Goal: Task Accomplishment & Management: Manage account settings

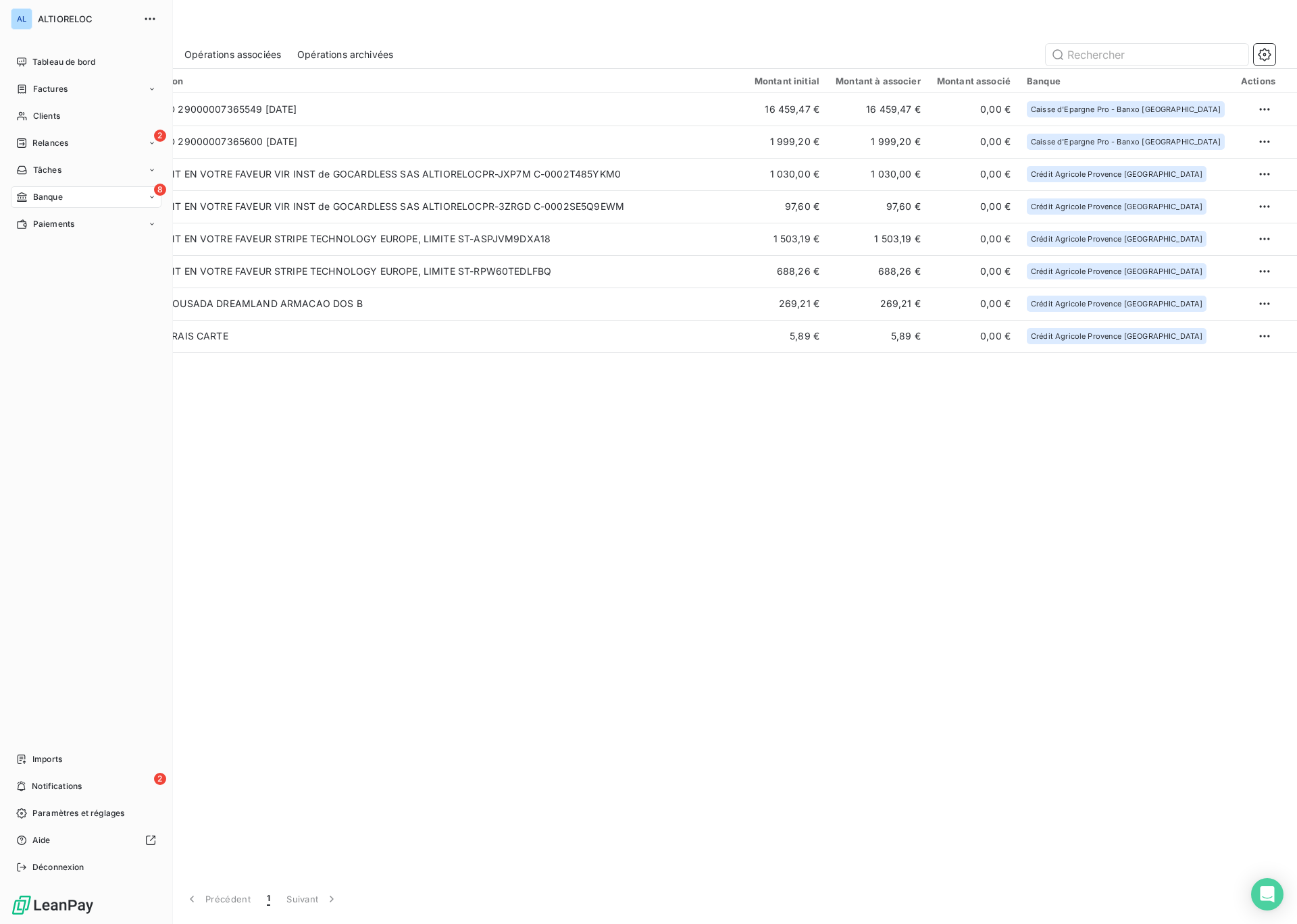
click at [35, 194] on span "Banque" at bounding box center [48, 197] width 30 height 12
click at [42, 135] on div "2 Relances" at bounding box center [86, 143] width 151 height 21
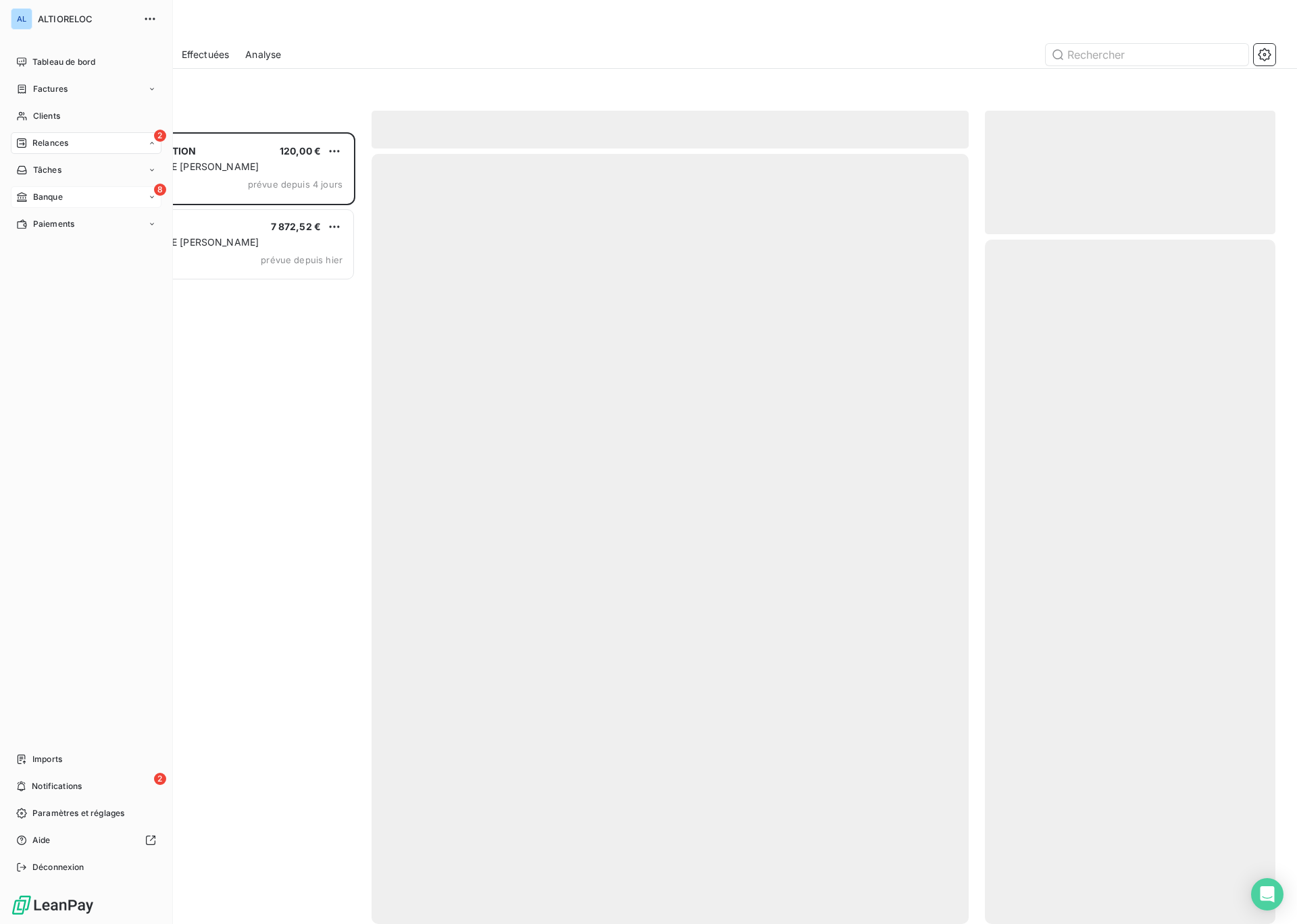
scroll to position [792, 290]
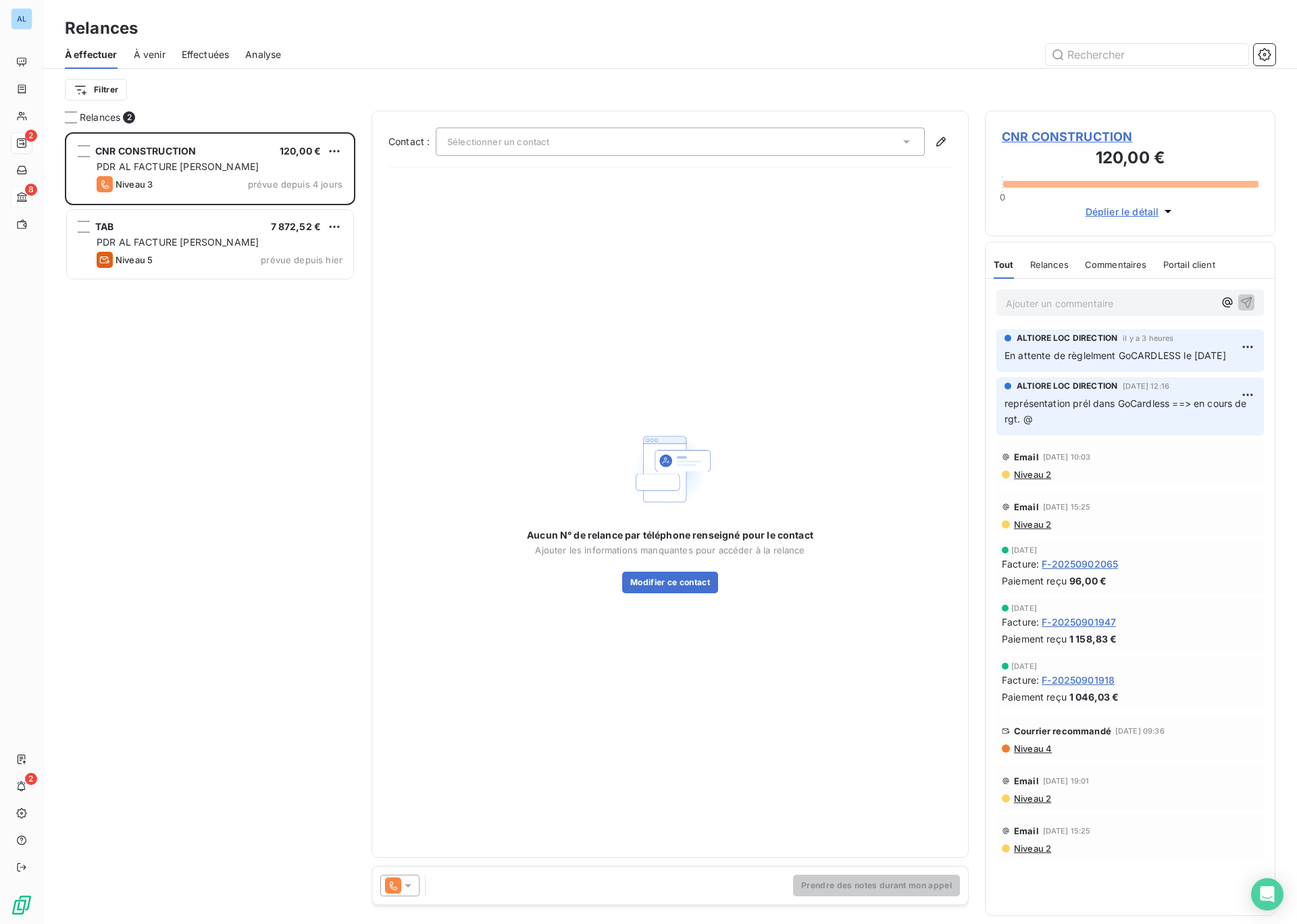
click at [405, 888] on icon at bounding box center [407, 885] width 13 height 13
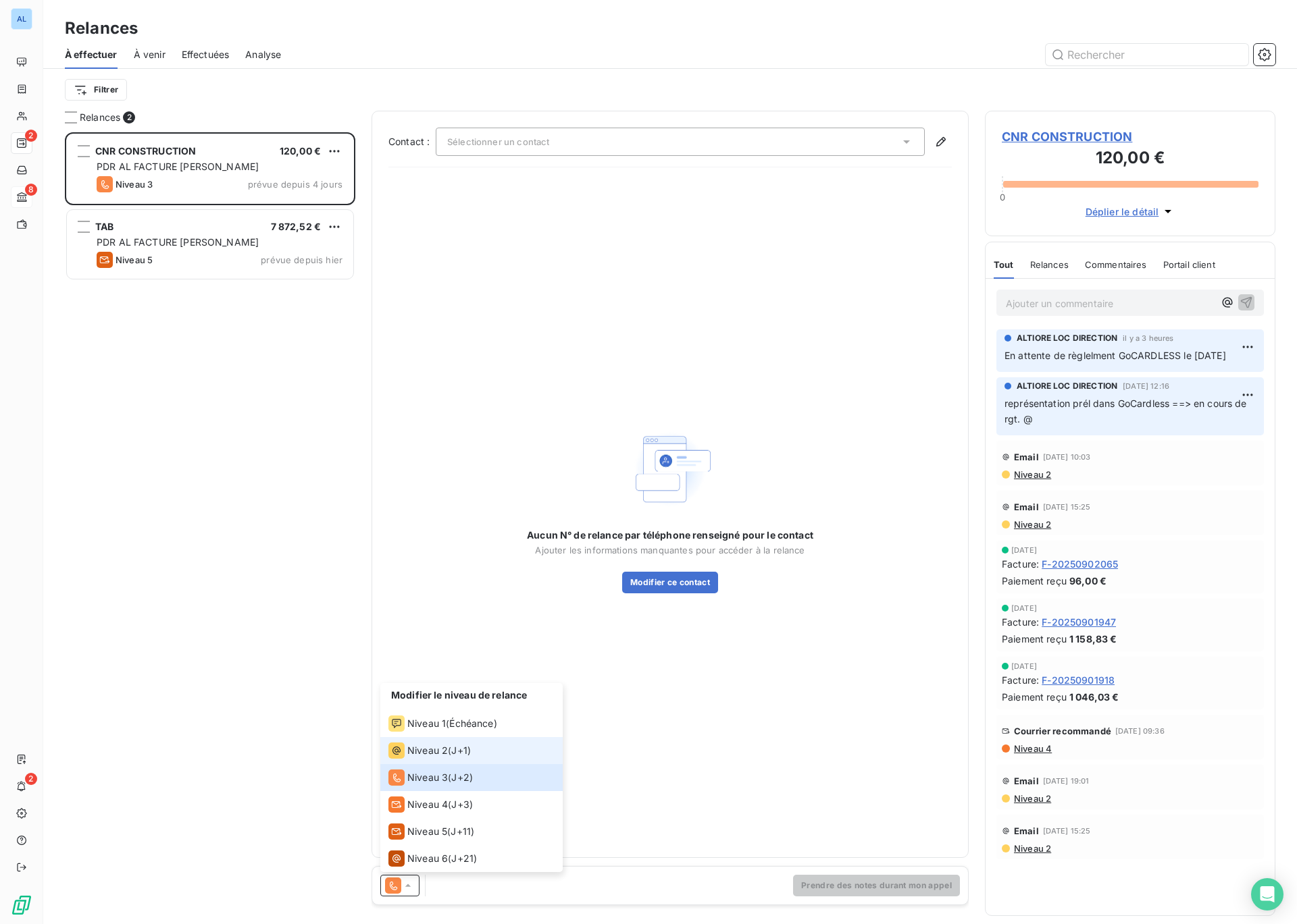
click at [445, 753] on span "Niveau 2" at bounding box center [428, 751] width 41 height 13
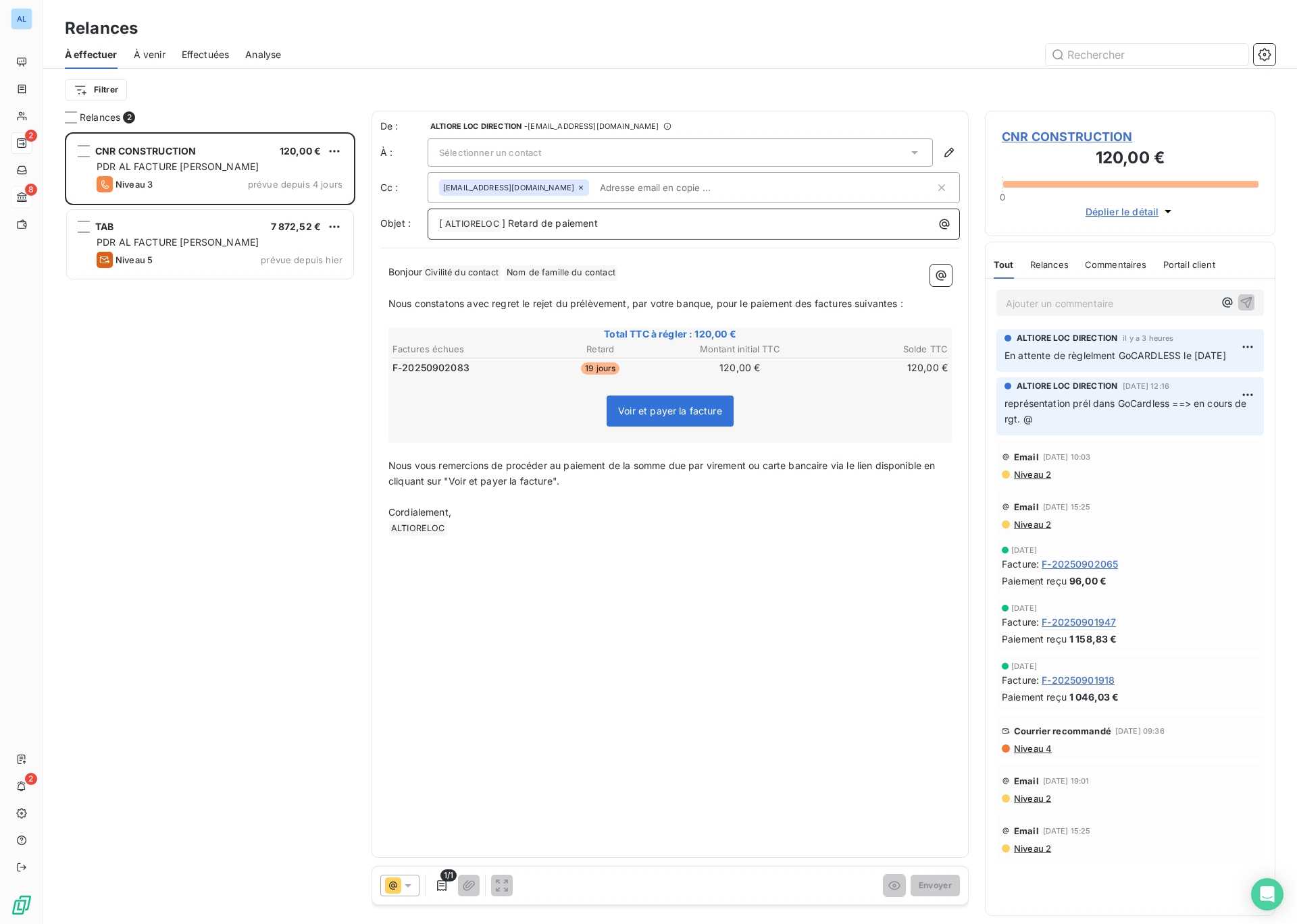
click at [624, 222] on p "[ ALTIORELOC ﻿ ] Retard de paiement" at bounding box center [697, 224] width 516 height 16
click at [646, 226] on span "] Retard de paiement - second prélèvement rejeté" at bounding box center [615, 223] width 227 height 12
click at [552, 158] on div "Sélectionner un contact" at bounding box center [680, 152] width 506 height 28
click at [550, 181] on span "[PERSON_NAME] <[EMAIL_ADDRESS][DOMAIN_NAME]>" at bounding box center [689, 181] width 470 height 13
click at [640, 189] on input "text" at bounding box center [672, 188] width 156 height 20
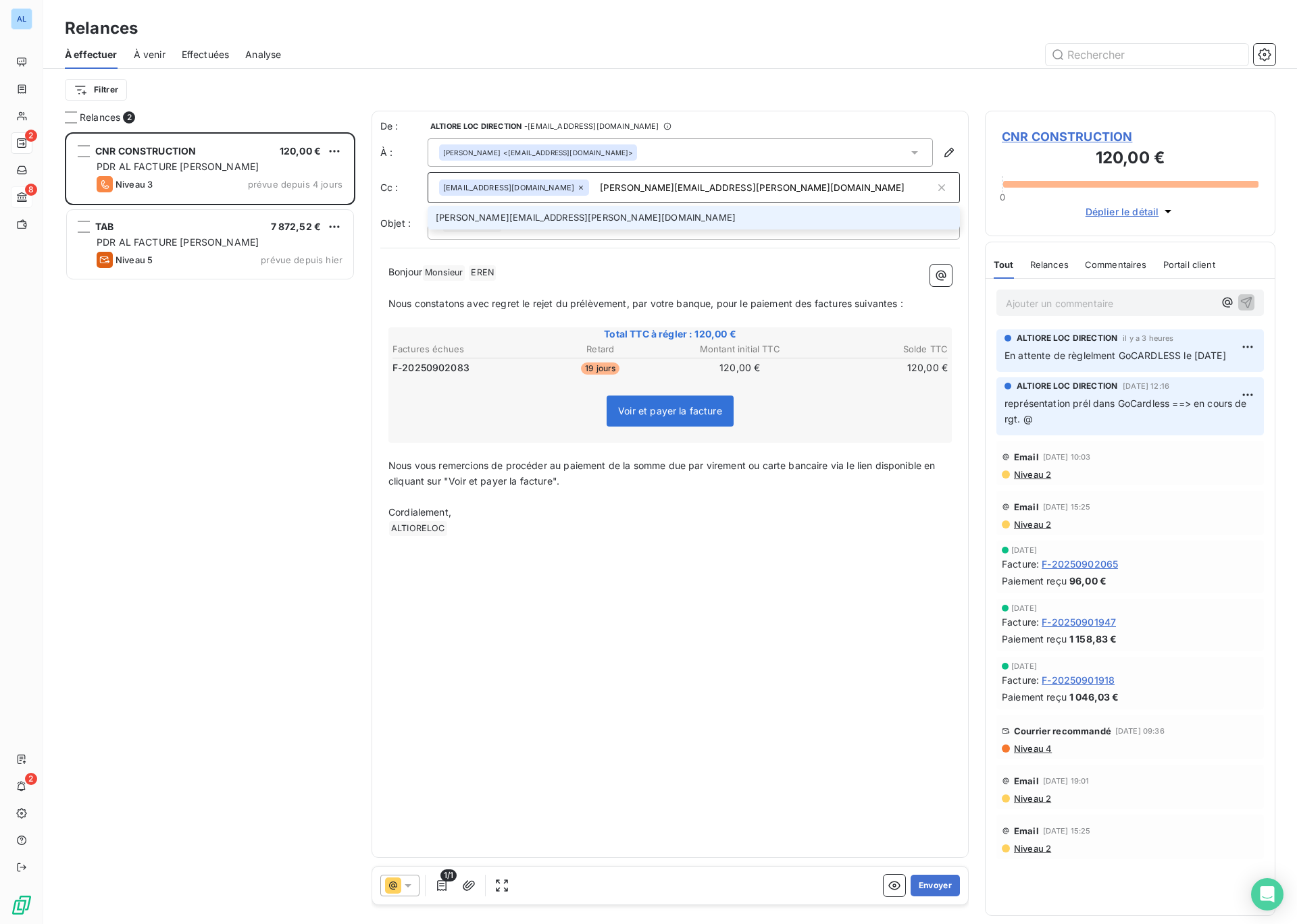
type input "[PERSON_NAME][EMAIL_ADDRESS][PERSON_NAME][DOMAIN_NAME]"
click at [564, 215] on li "[PERSON_NAME][EMAIL_ADDRESS][PERSON_NAME][DOMAIN_NAME]" at bounding box center [693, 218] width 532 height 24
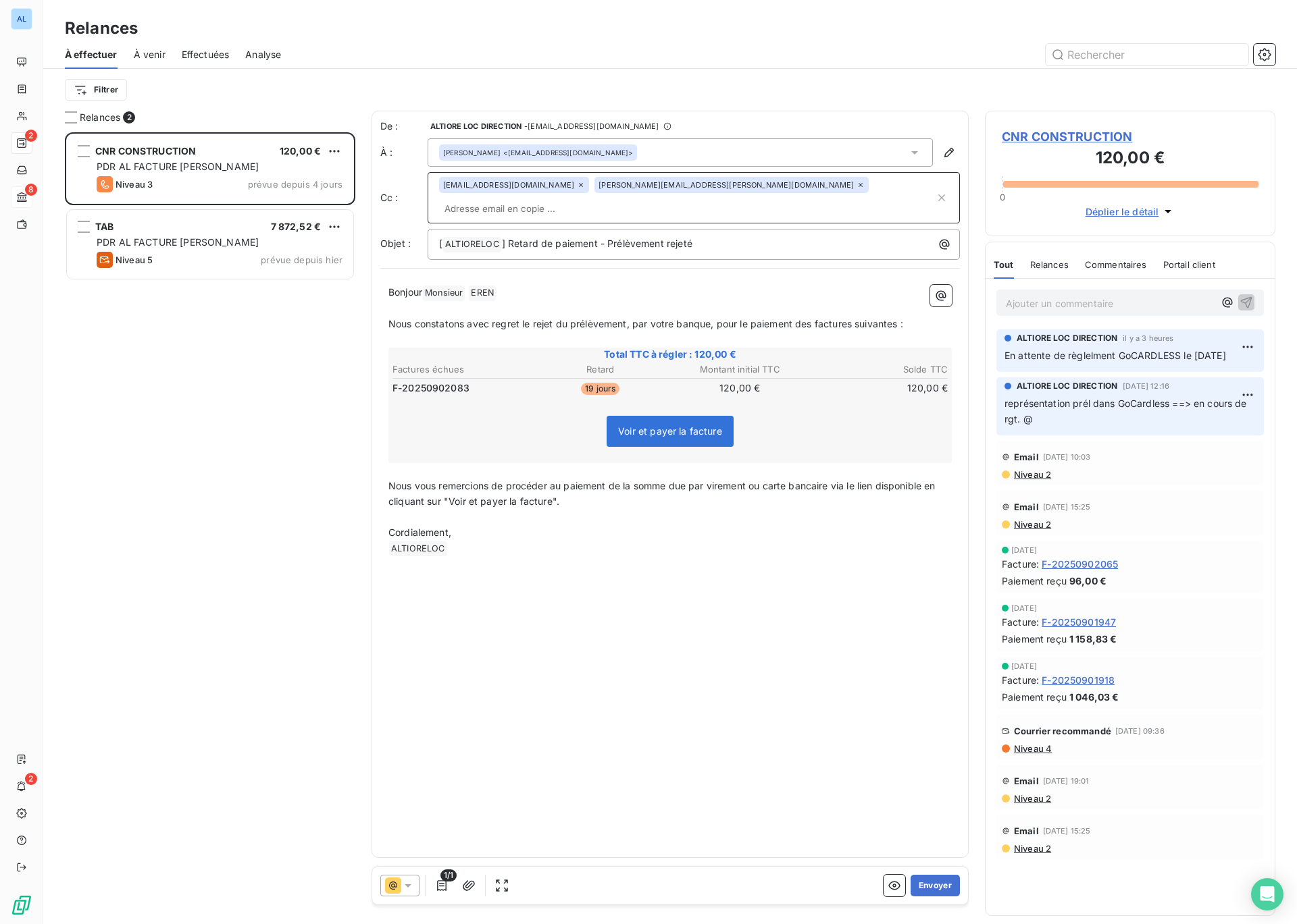
click at [1037, 307] on p "Ajouter un commentaire ﻿" at bounding box center [1109, 303] width 208 height 17
click at [1231, 301] on icon "button" at bounding box center [1226, 301] width 13 height 13
click at [1158, 348] on div "[PERSON_NAME]" at bounding box center [1151, 348] width 172 height 16
click at [1109, 347] on span "[PERSON_NAME]" at bounding box center [1151, 347] width 161 height 12
click at [1247, 300] on icon "button" at bounding box center [1246, 302] width 13 height 13
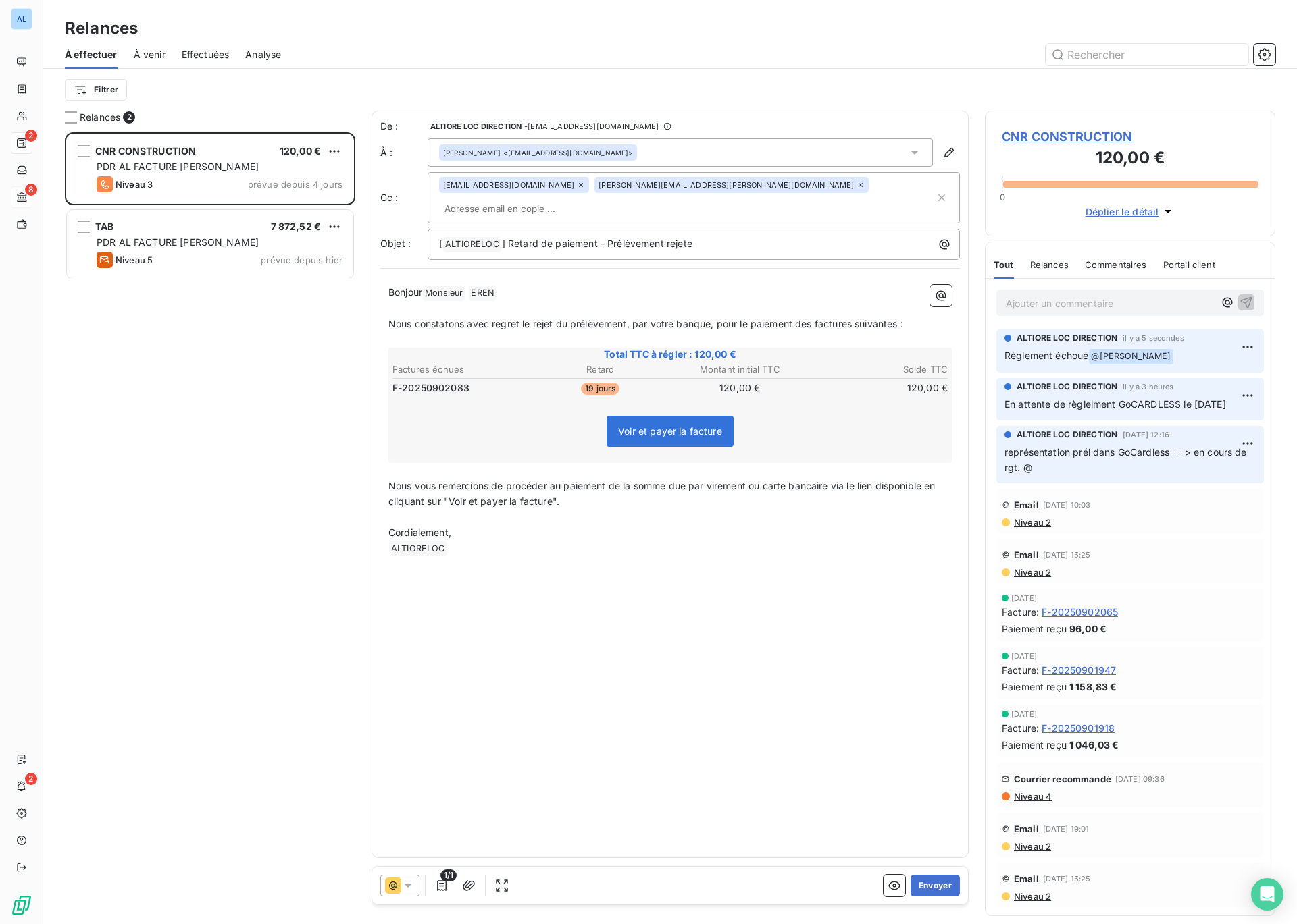
click at [672, 153] on div "[PERSON_NAME] <[EMAIL_ADDRESS][DOMAIN_NAME]>" at bounding box center [680, 152] width 506 height 28
click at [642, 148] on div "[PERSON_NAME] <[EMAIL_ADDRESS][DOMAIN_NAME]>" at bounding box center [680, 152] width 506 height 28
click at [595, 198] on input "text" at bounding box center [517, 208] width 156 height 20
paste input "[EMAIL_ADDRESS][DOMAIN_NAME]"
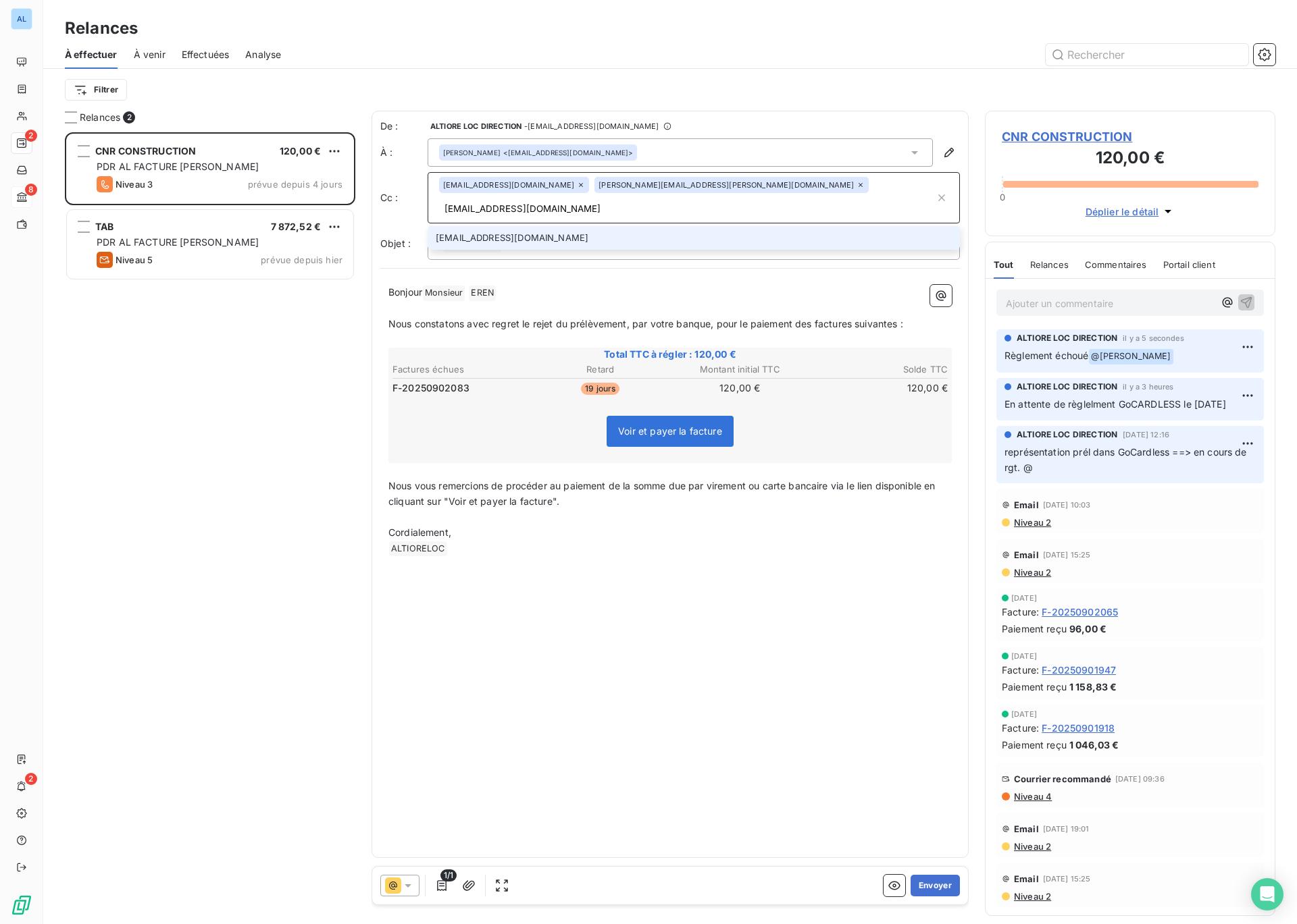
type input "[EMAIL_ADDRESS][DOMAIN_NAME]"
click at [471, 227] on li "[EMAIL_ADDRESS][DOMAIN_NAME]" at bounding box center [693, 238] width 532 height 24
click at [930, 882] on button "Envoyer" at bounding box center [935, 886] width 50 height 21
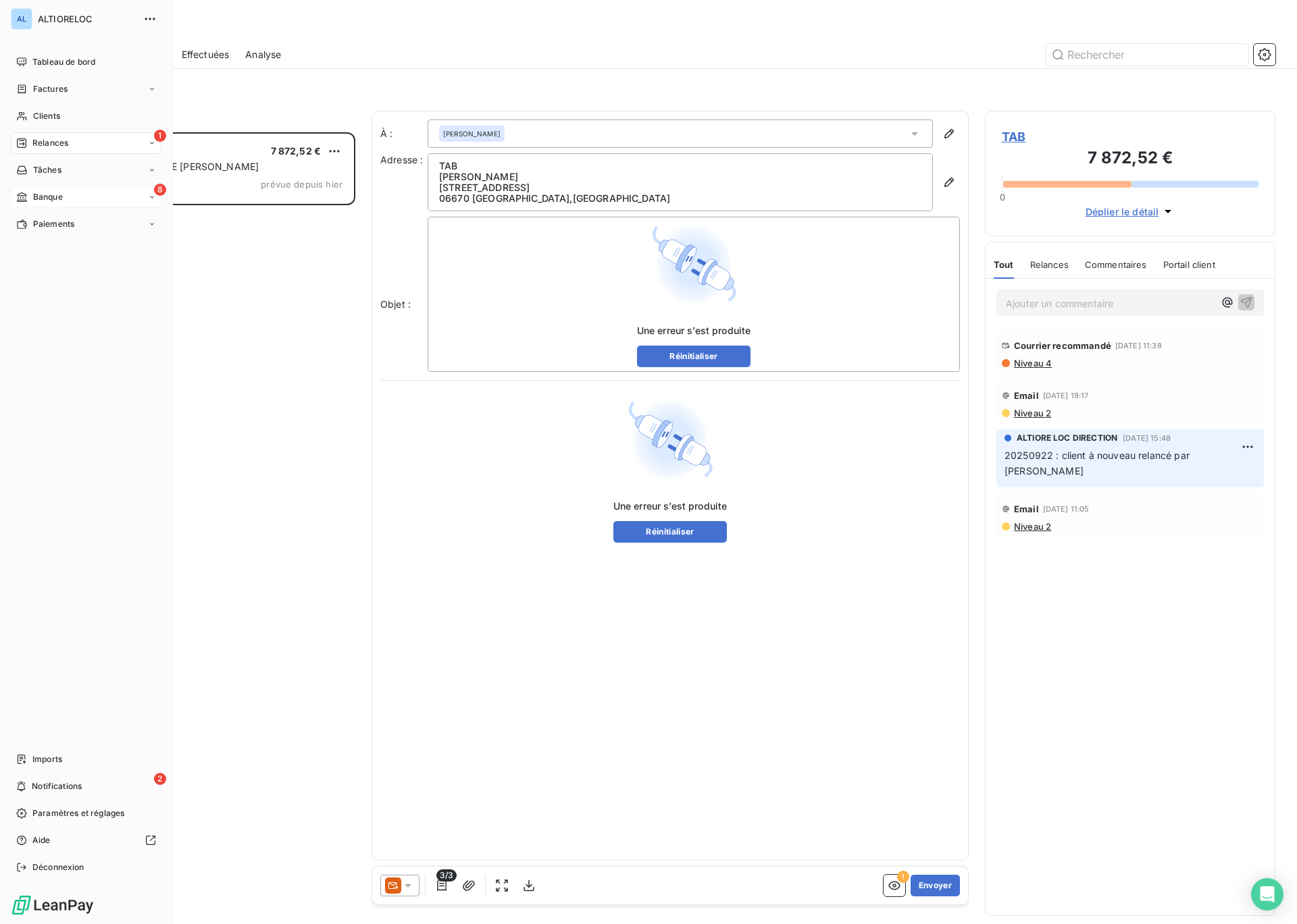
click at [38, 194] on span "Banque" at bounding box center [48, 197] width 30 height 12
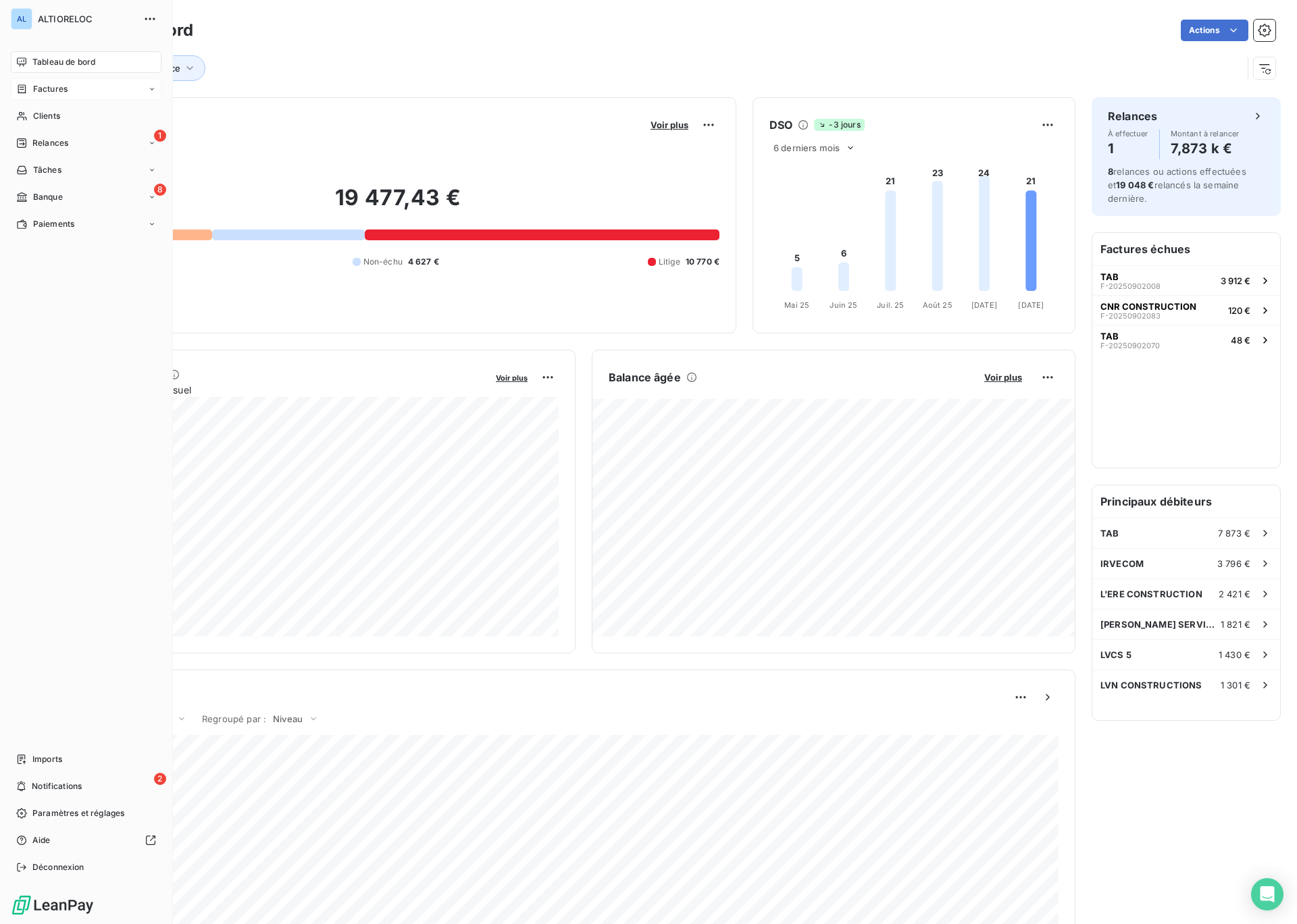
click at [36, 89] on span "Factures" at bounding box center [50, 89] width 35 height 12
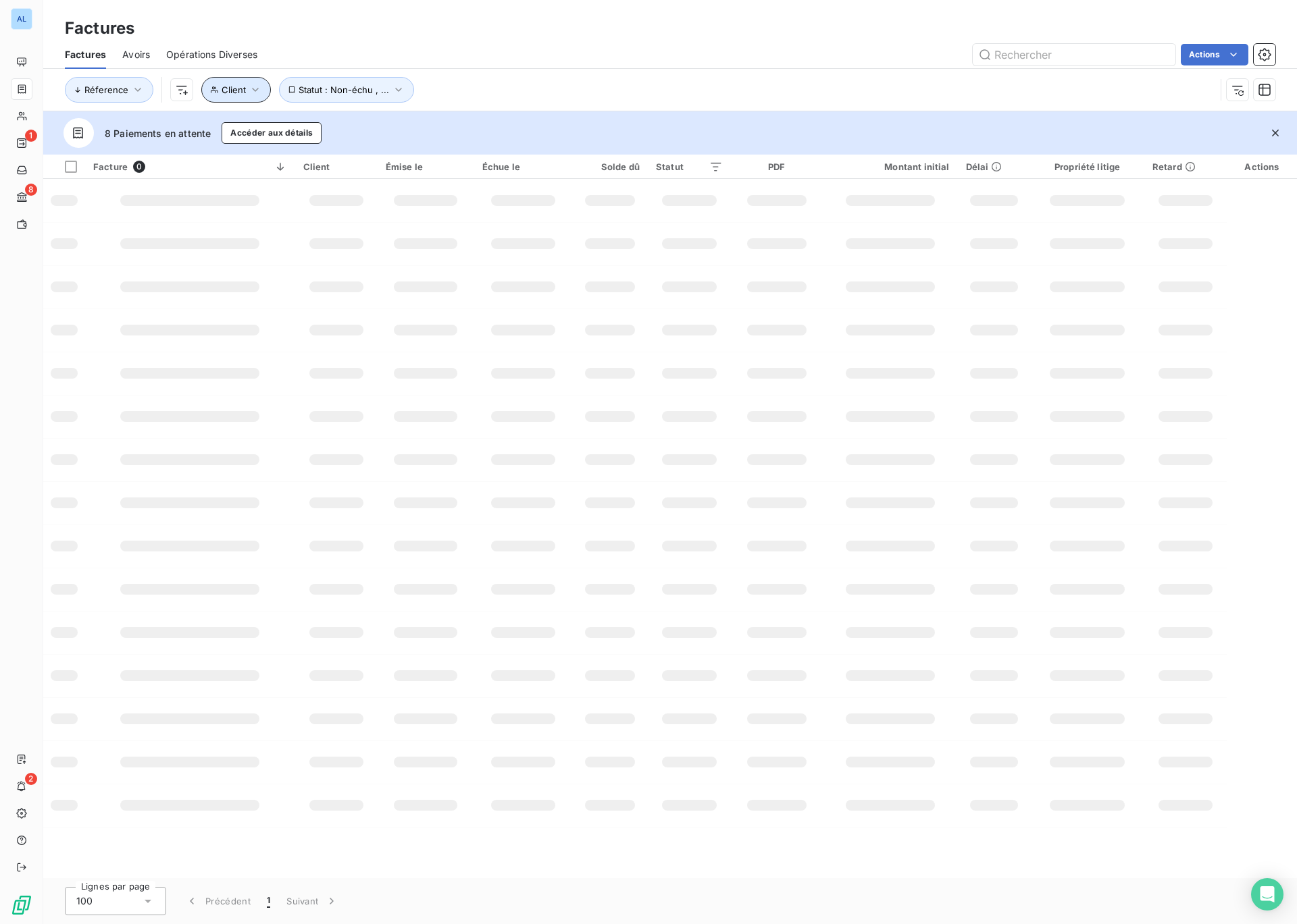
click at [255, 96] on icon "button" at bounding box center [255, 89] width 13 height 13
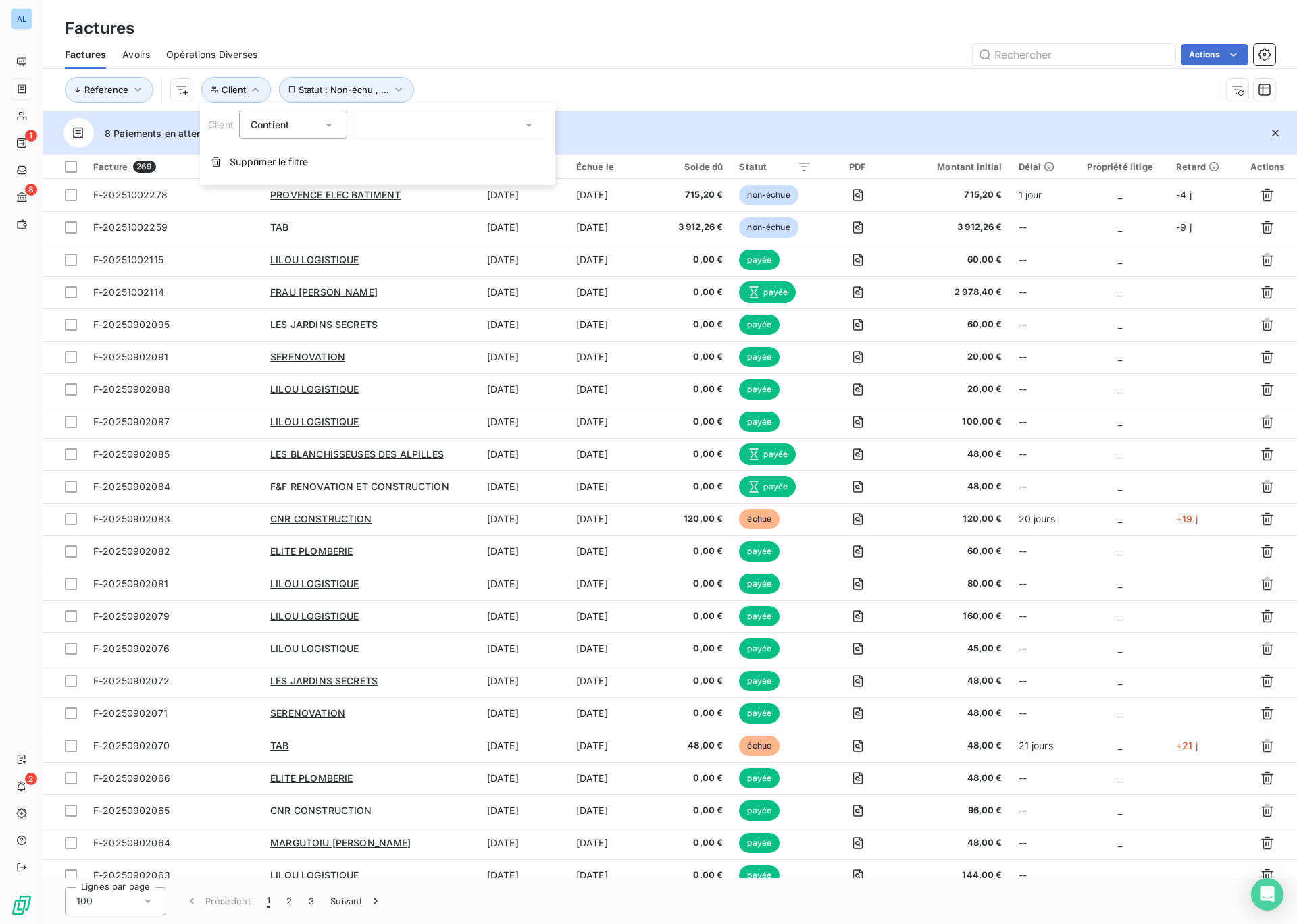
click at [329, 124] on icon at bounding box center [329, 126] width 7 height 4
click at [381, 127] on div at bounding box center [450, 125] width 195 height 28
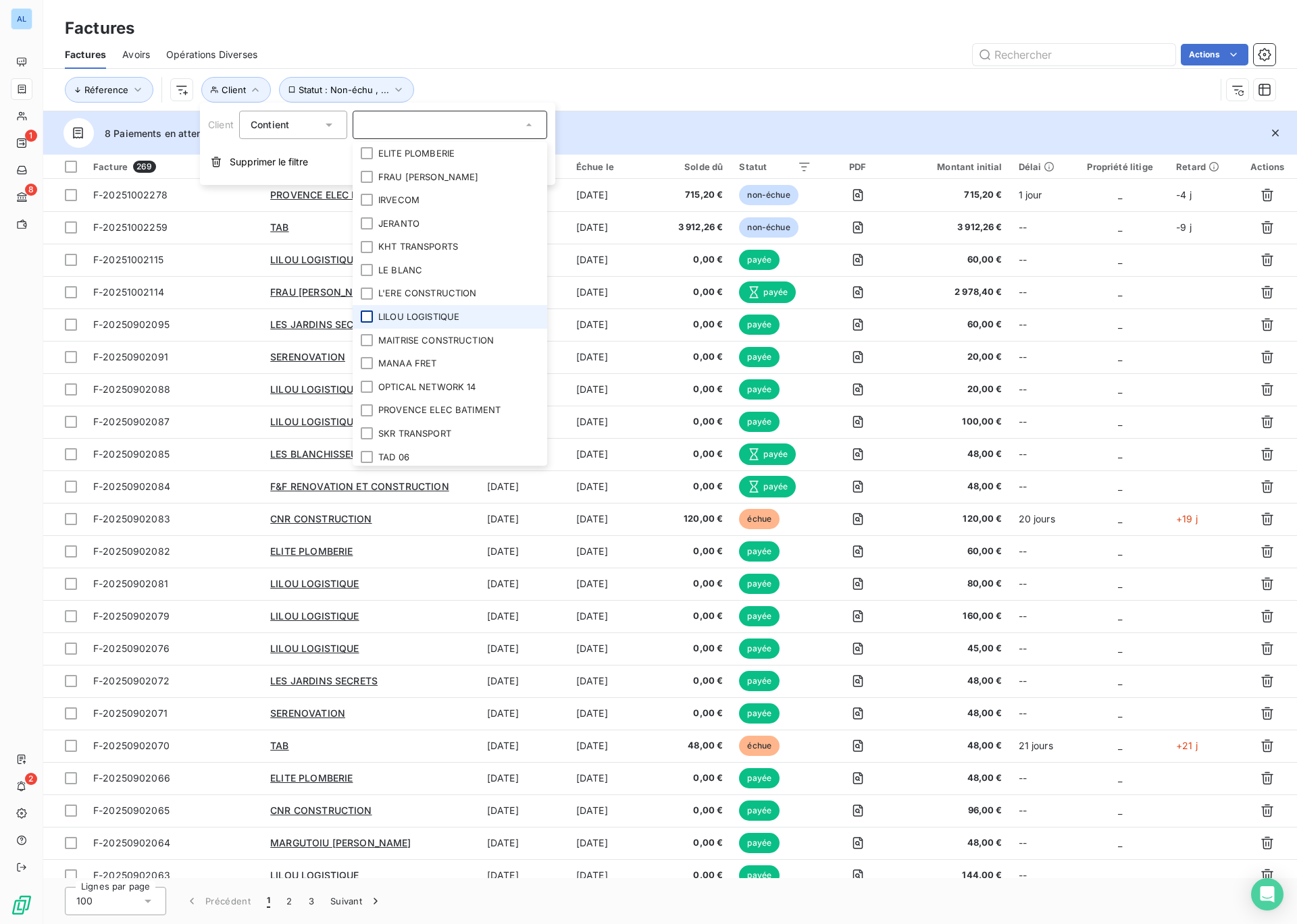
click at [366, 318] on div at bounding box center [367, 317] width 12 height 12
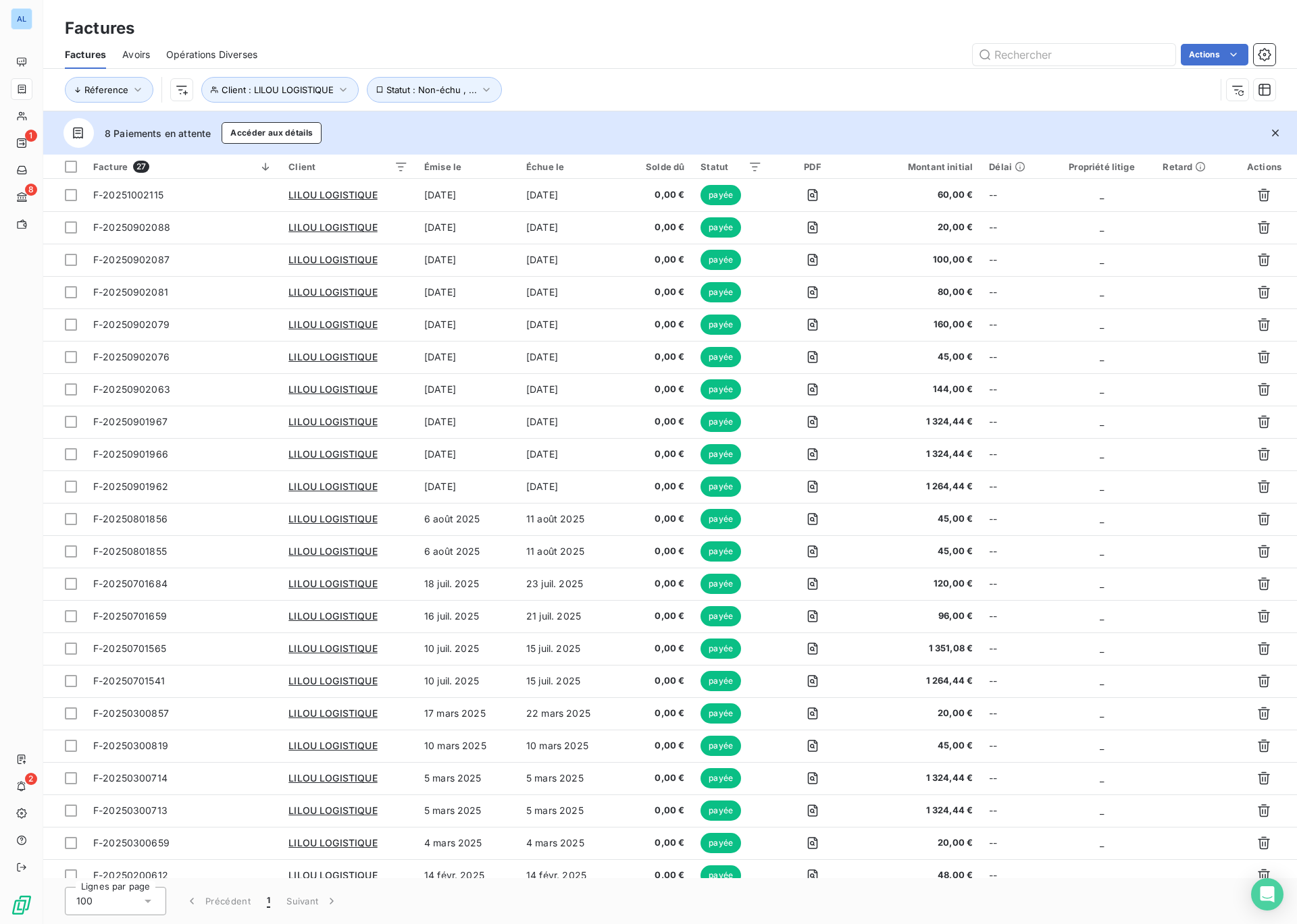
click at [696, 72] on div "Réference Client : LILOU LOGISTIQUE Statut : Non-échu , ..." at bounding box center [669, 89] width 1210 height 42
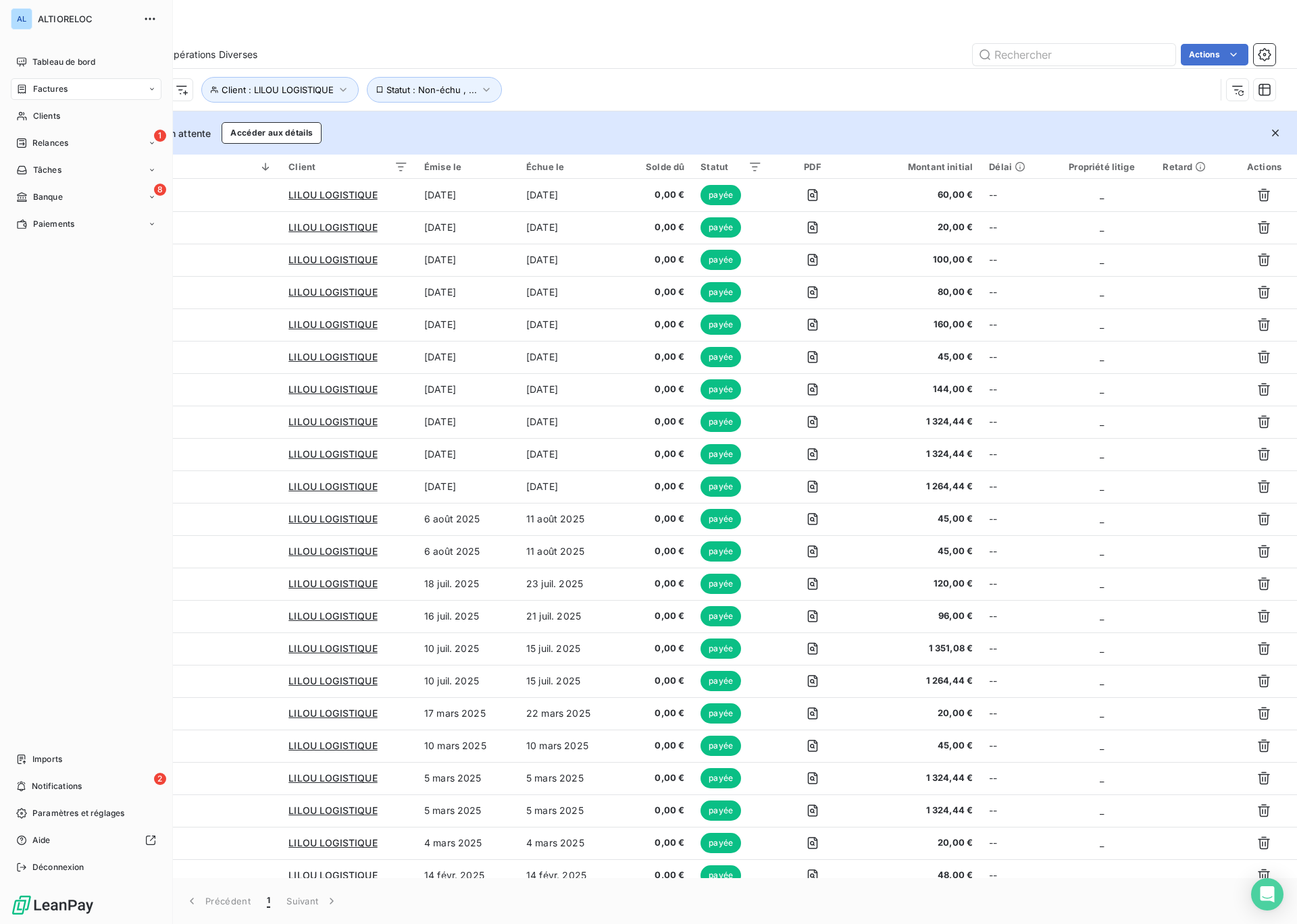
click at [43, 93] on span "Factures" at bounding box center [50, 89] width 35 height 12
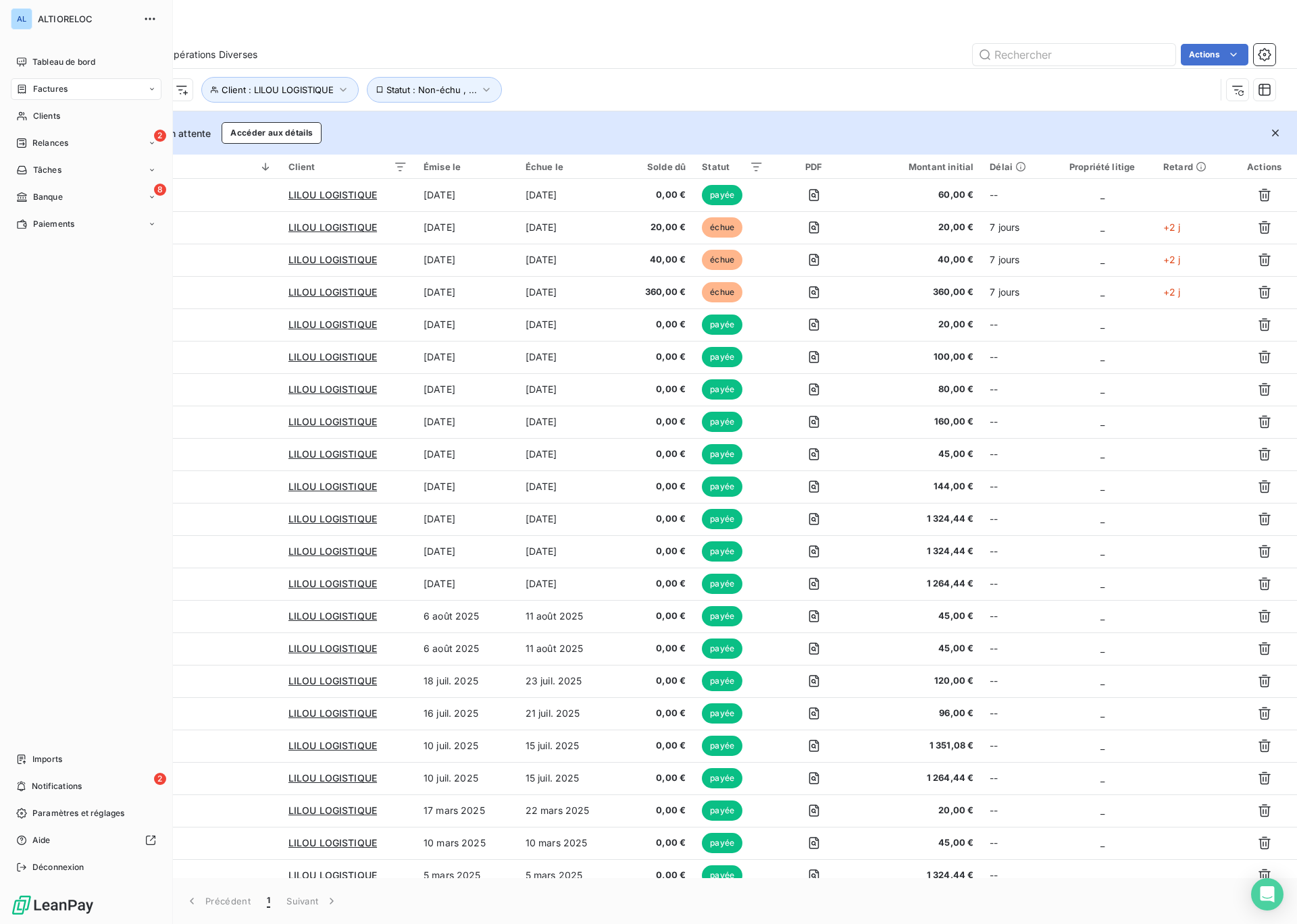
click at [47, 91] on span "Factures" at bounding box center [50, 89] width 35 height 12
click at [59, 89] on span "Factures" at bounding box center [50, 89] width 35 height 12
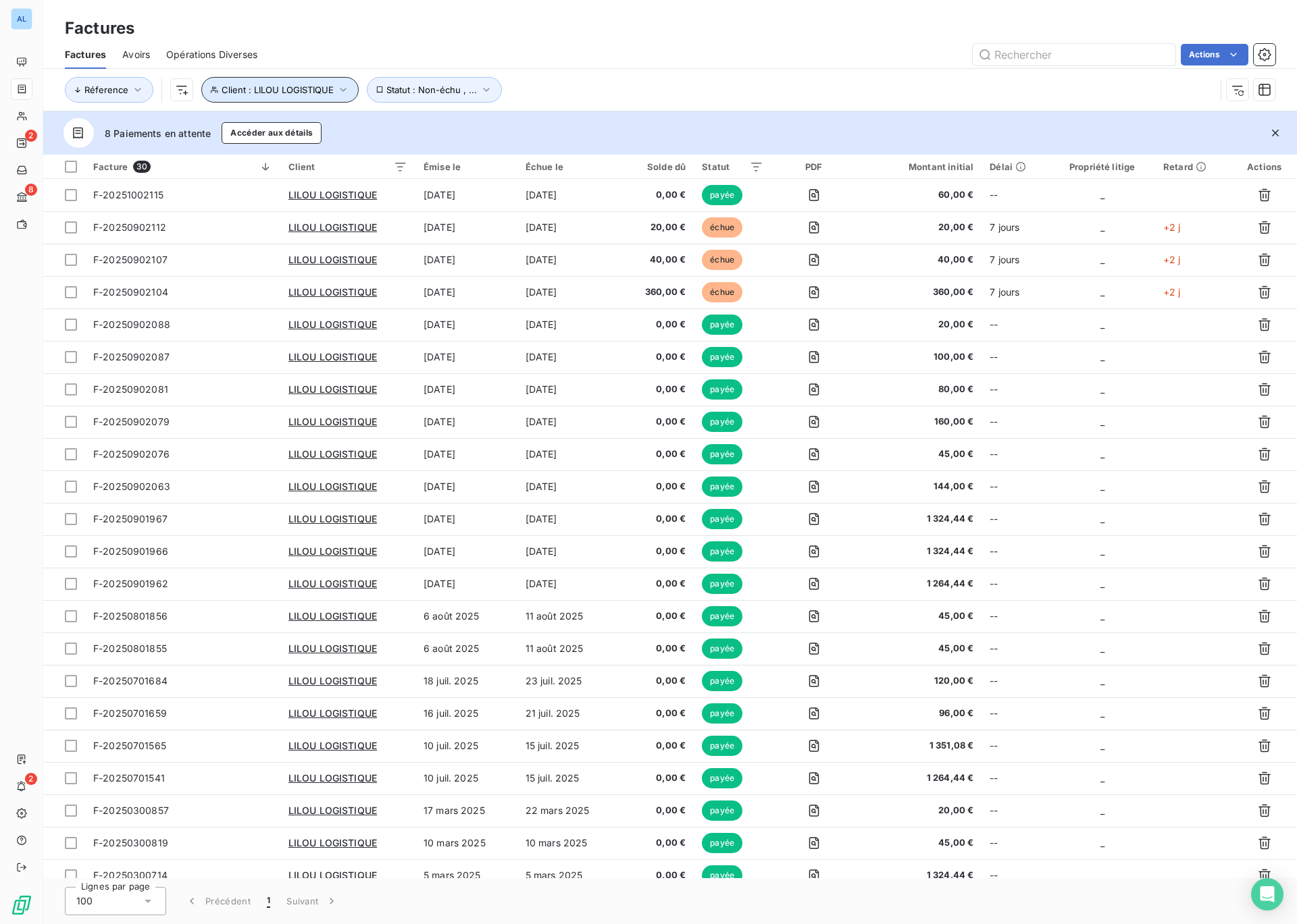
click at [340, 93] on icon "button" at bounding box center [343, 89] width 13 height 13
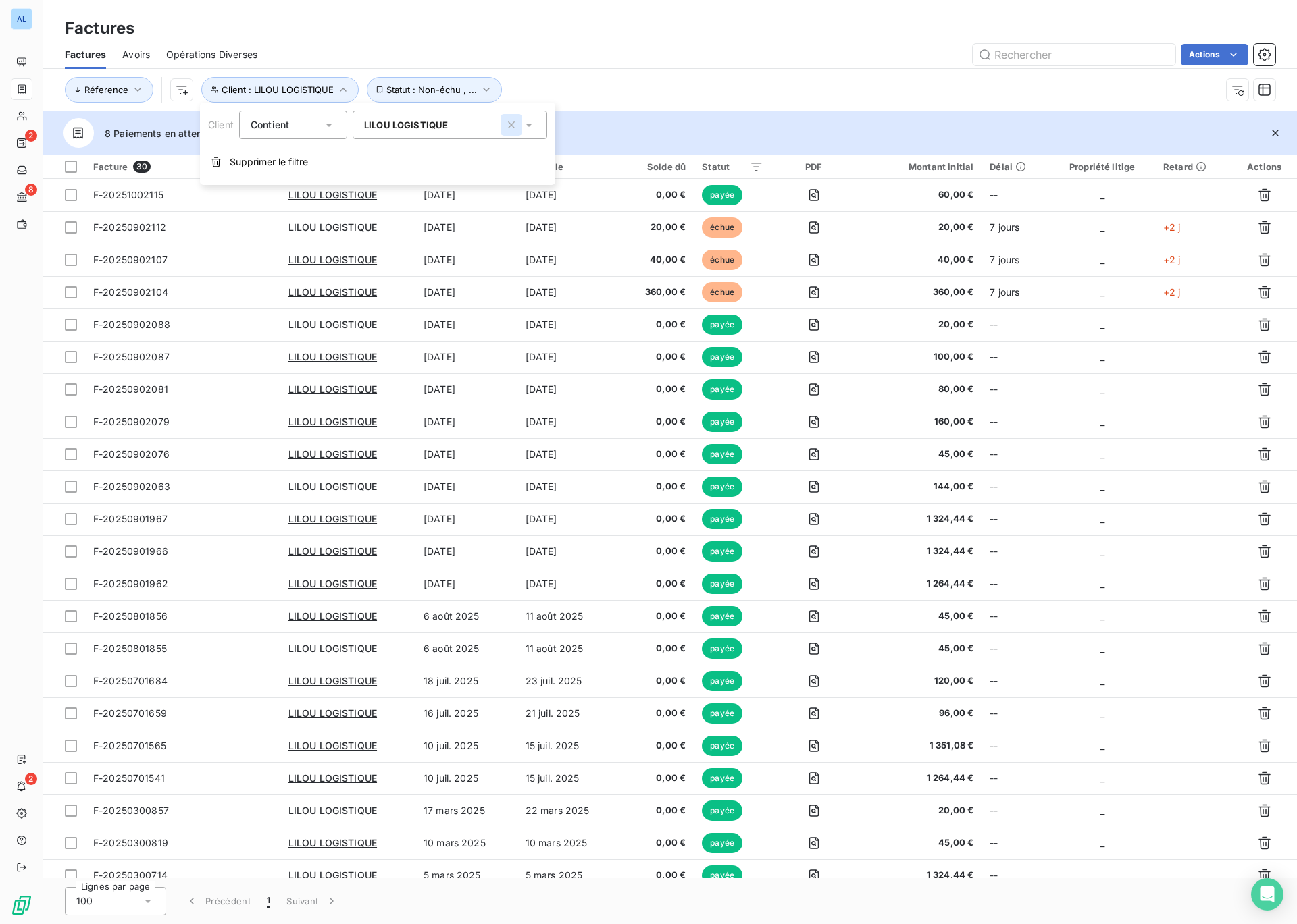
click at [511, 122] on icon "button" at bounding box center [511, 124] width 13 height 13
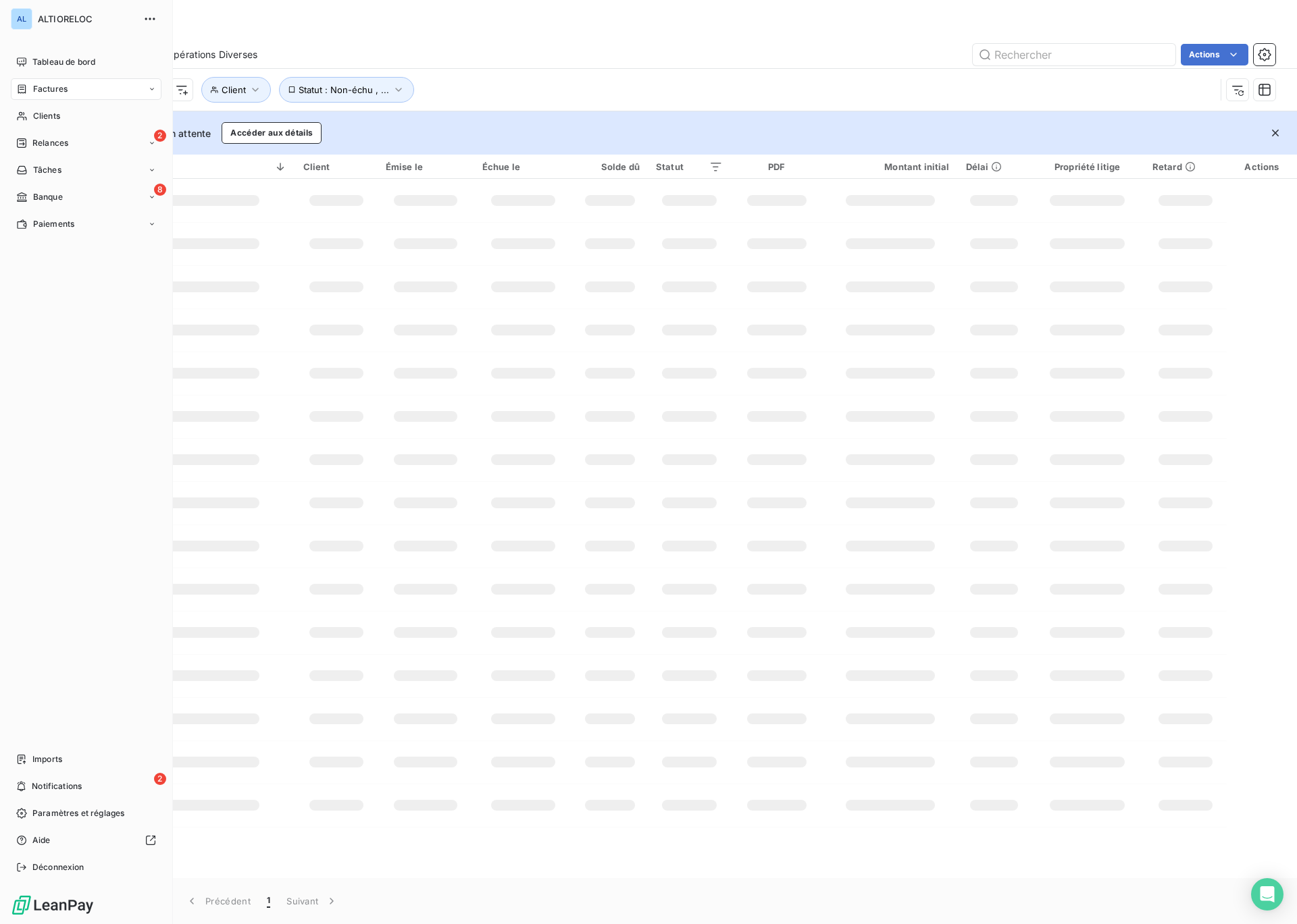
click at [47, 89] on span "Factures" at bounding box center [50, 89] width 35 height 12
click at [44, 115] on span "Factures" at bounding box center [50, 116] width 35 height 12
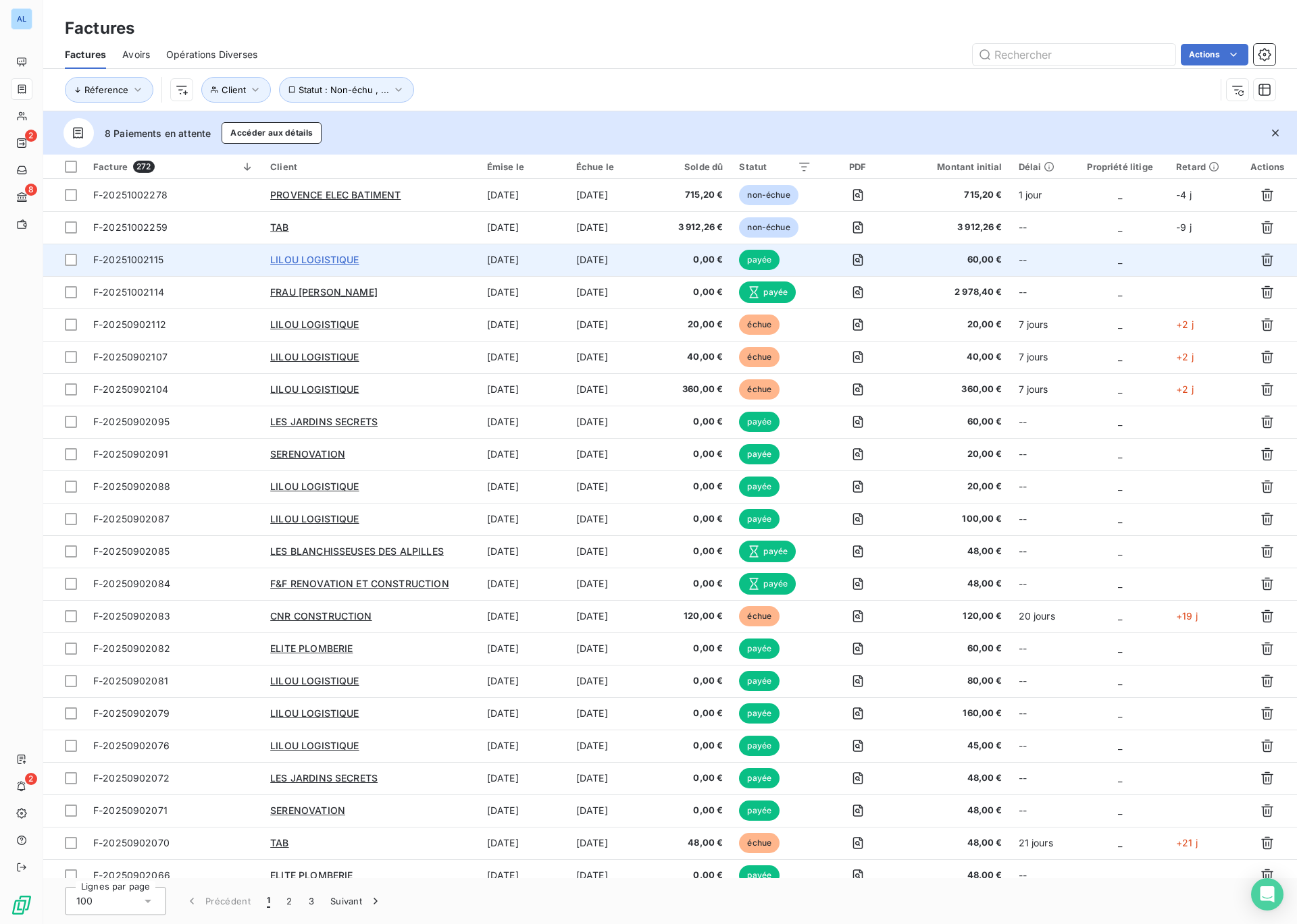
click at [336, 262] on span "LILOU LOGISTIQUE" at bounding box center [314, 259] width 89 height 12
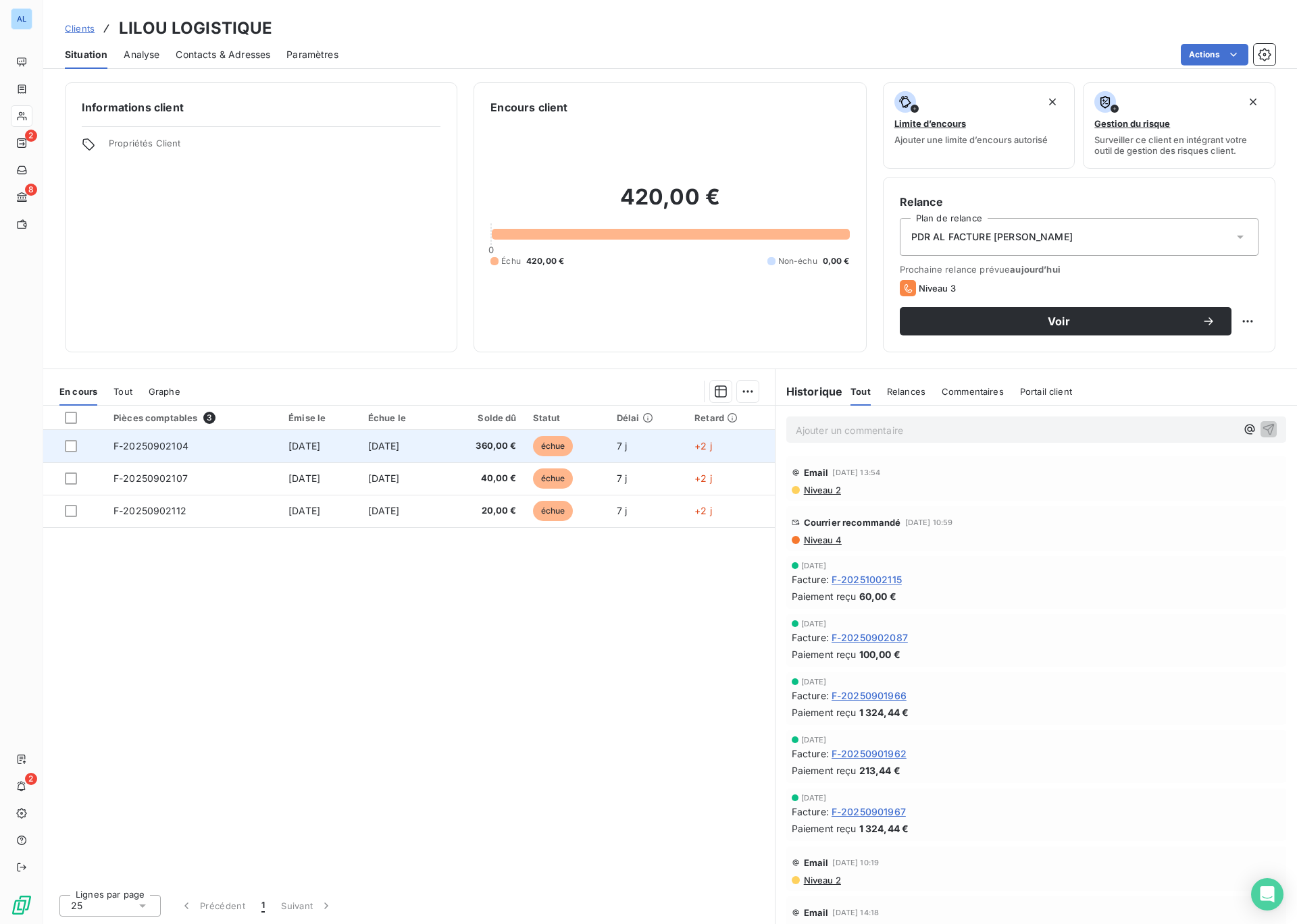
click at [574, 451] on span "échue" at bounding box center [553, 446] width 41 height 20
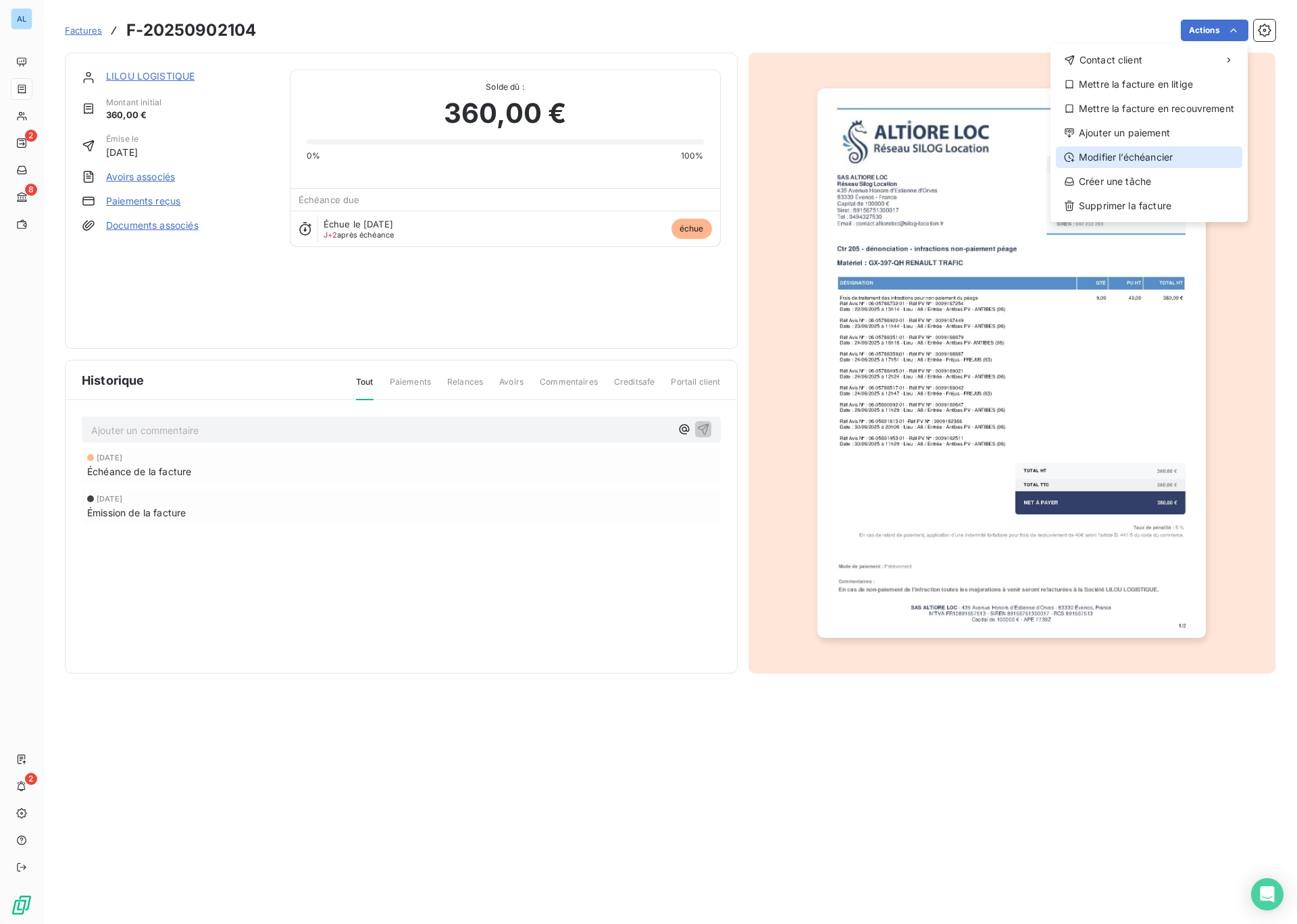
click at [1127, 152] on div "Modifier l’échéancier" at bounding box center [1148, 158] width 187 height 21
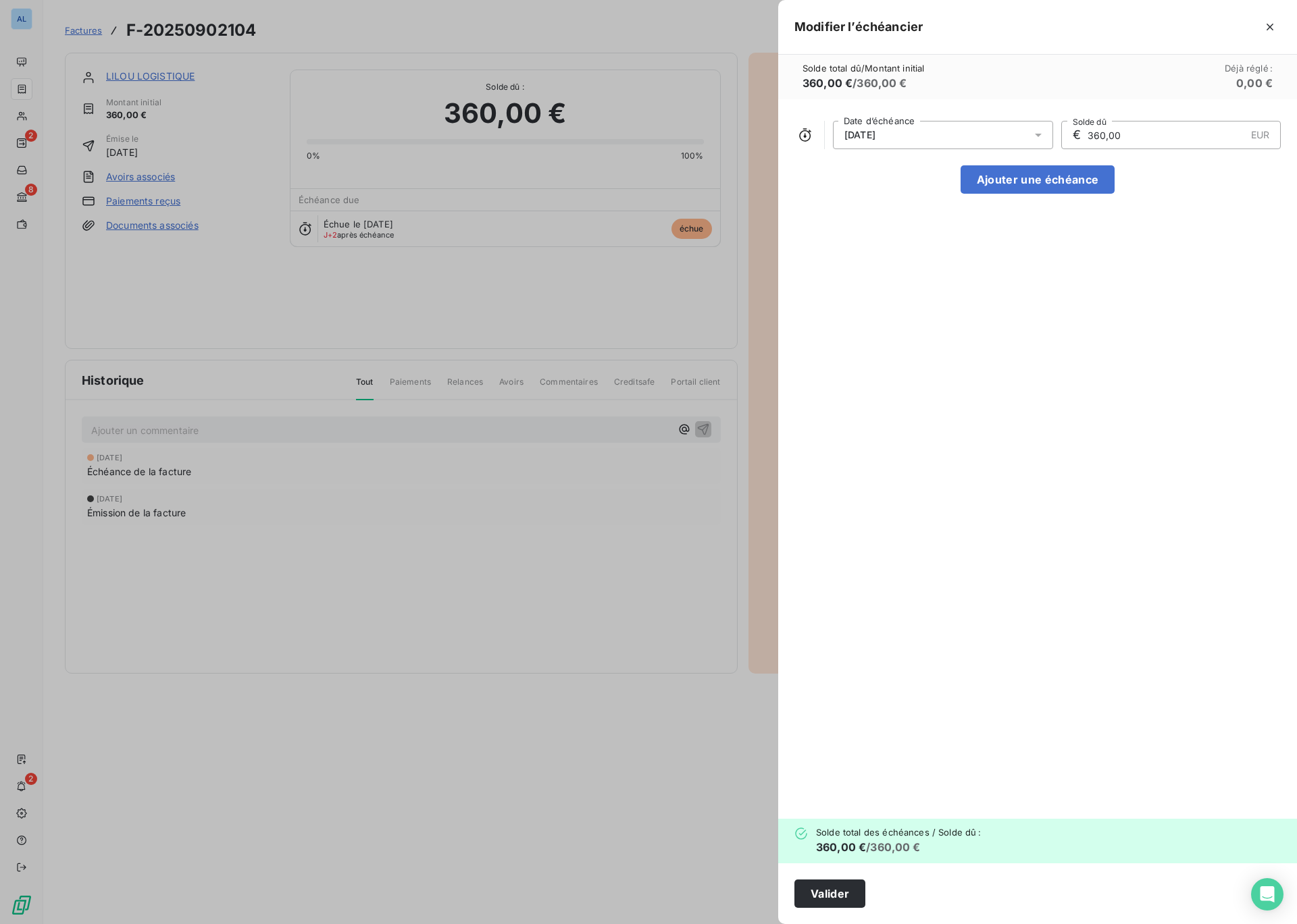
click at [1038, 138] on icon at bounding box center [1038, 135] width 13 height 13
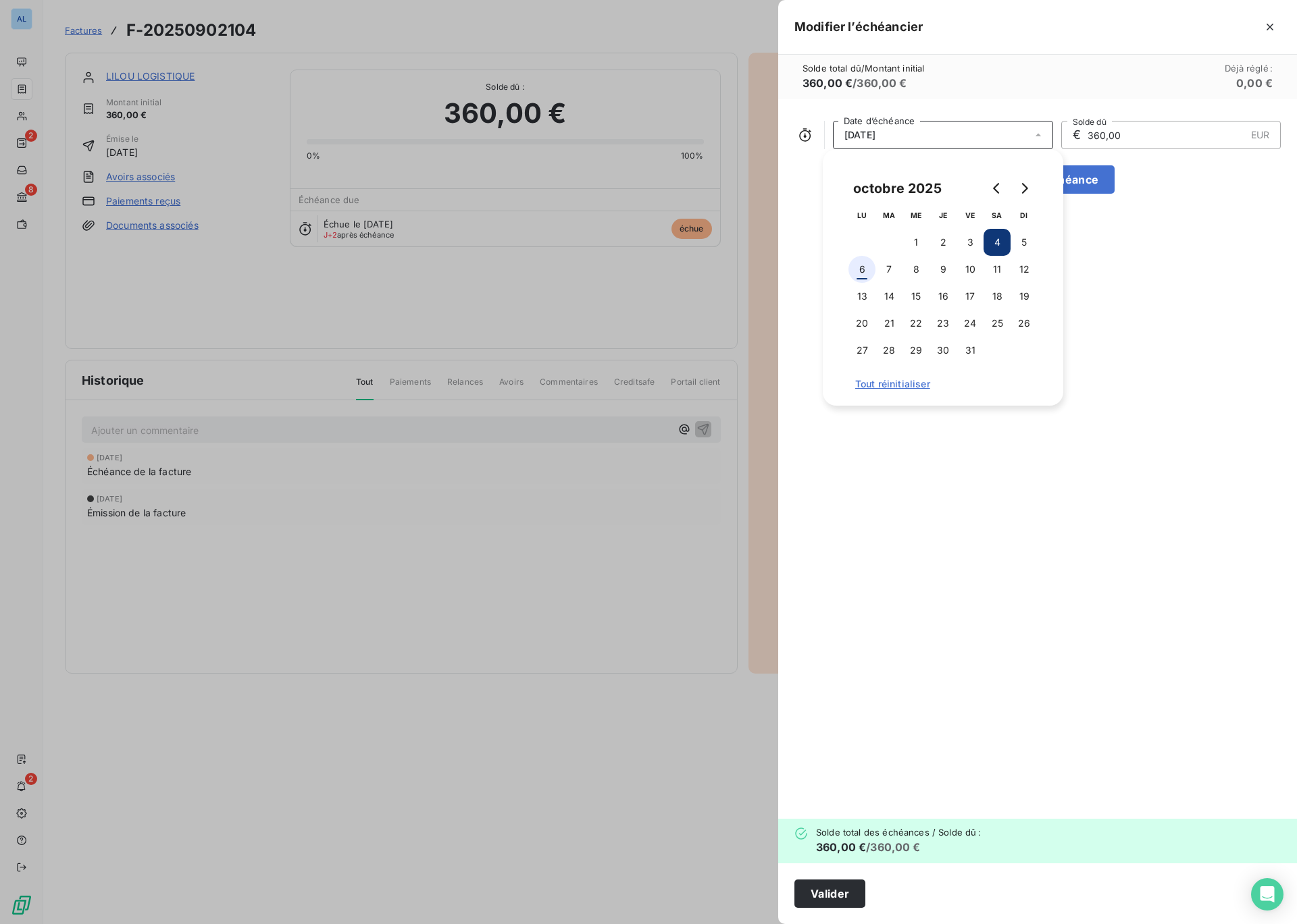
click at [865, 269] on button "6" at bounding box center [861, 269] width 27 height 27
click at [1273, 28] on icon "button" at bounding box center [1269, 27] width 13 height 13
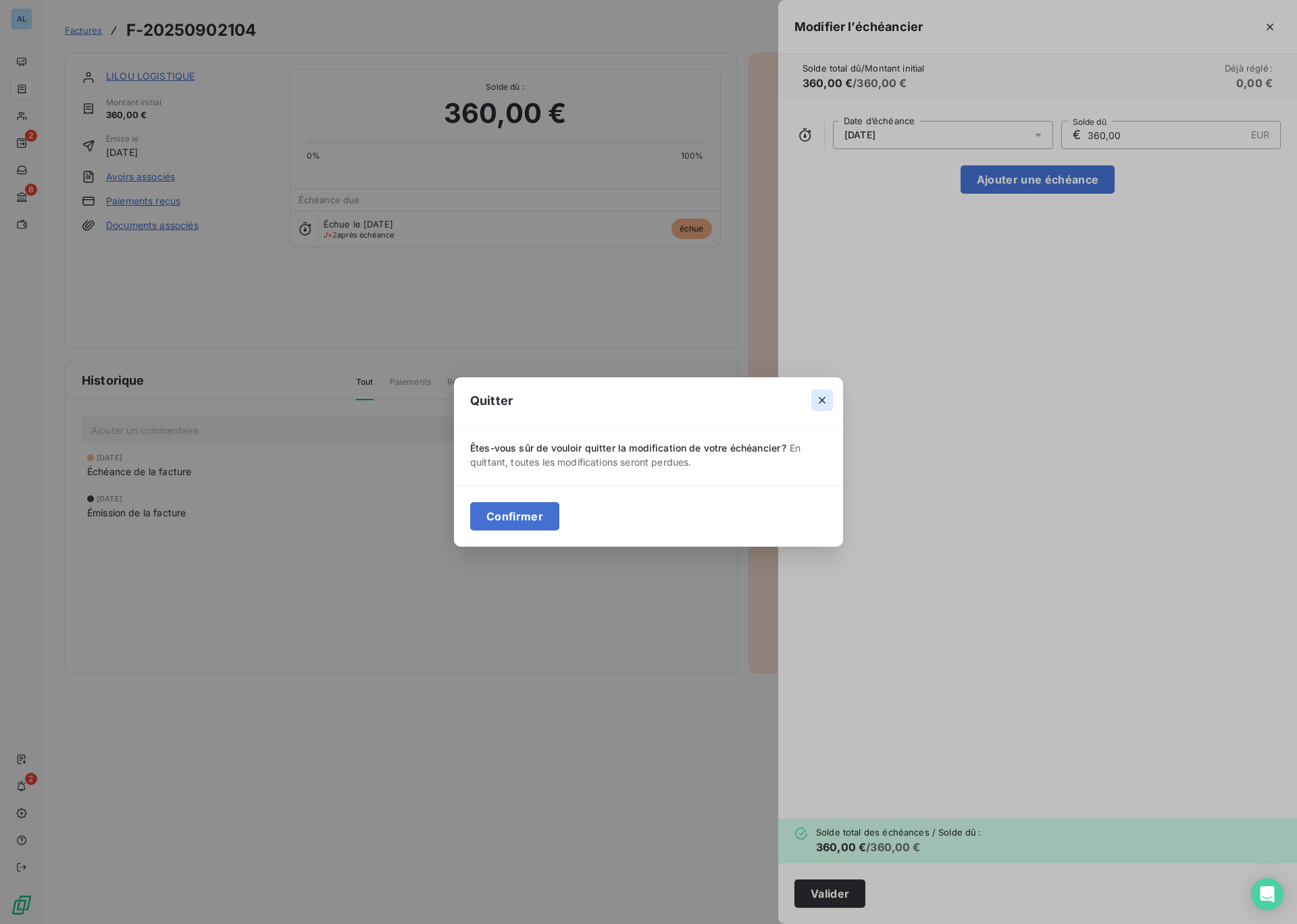
click at [822, 400] on icon "button" at bounding box center [822, 401] width 7 height 7
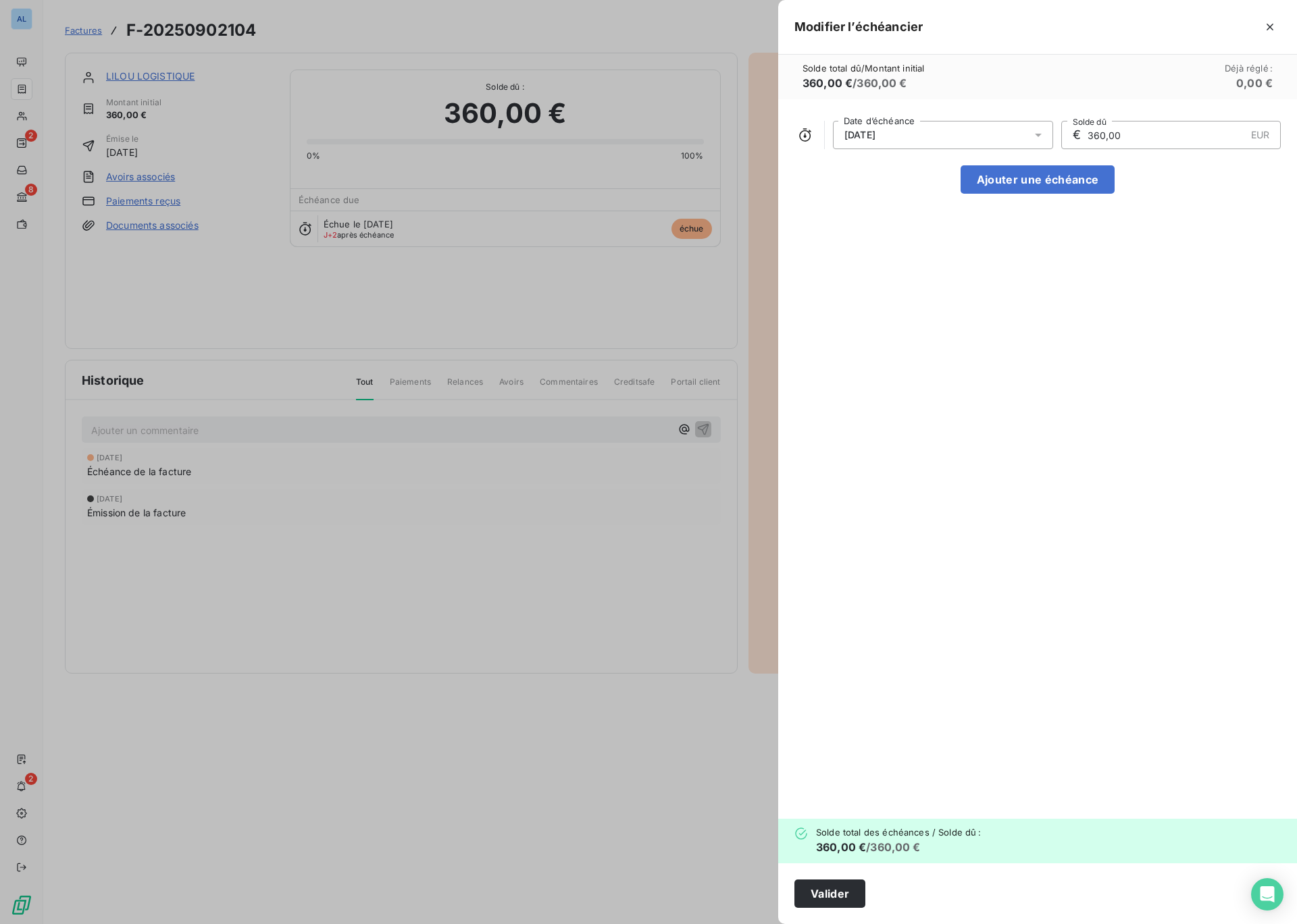
click at [163, 272] on div at bounding box center [648, 462] width 1297 height 924
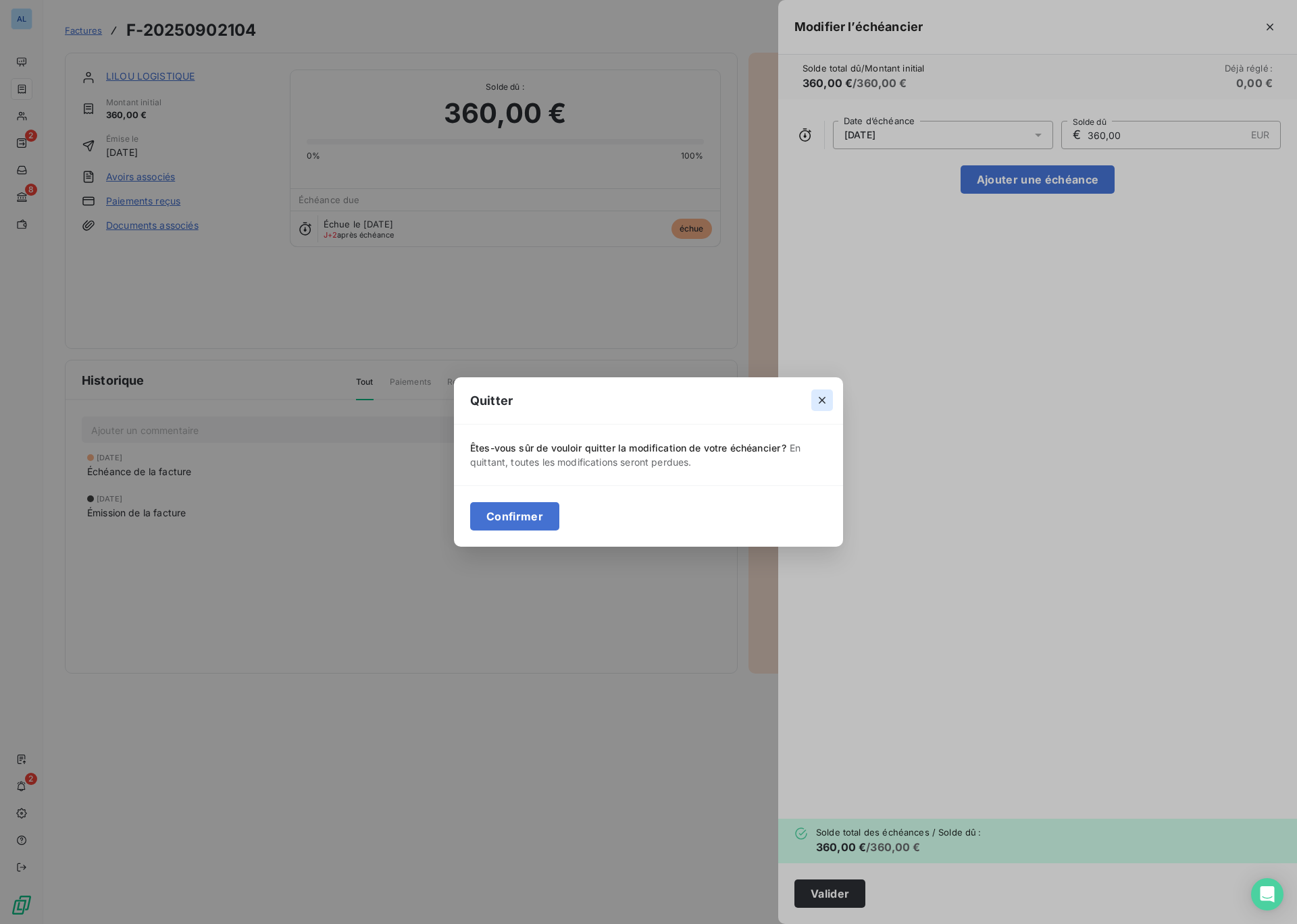
click at [822, 400] on icon "button" at bounding box center [822, 401] width 7 height 7
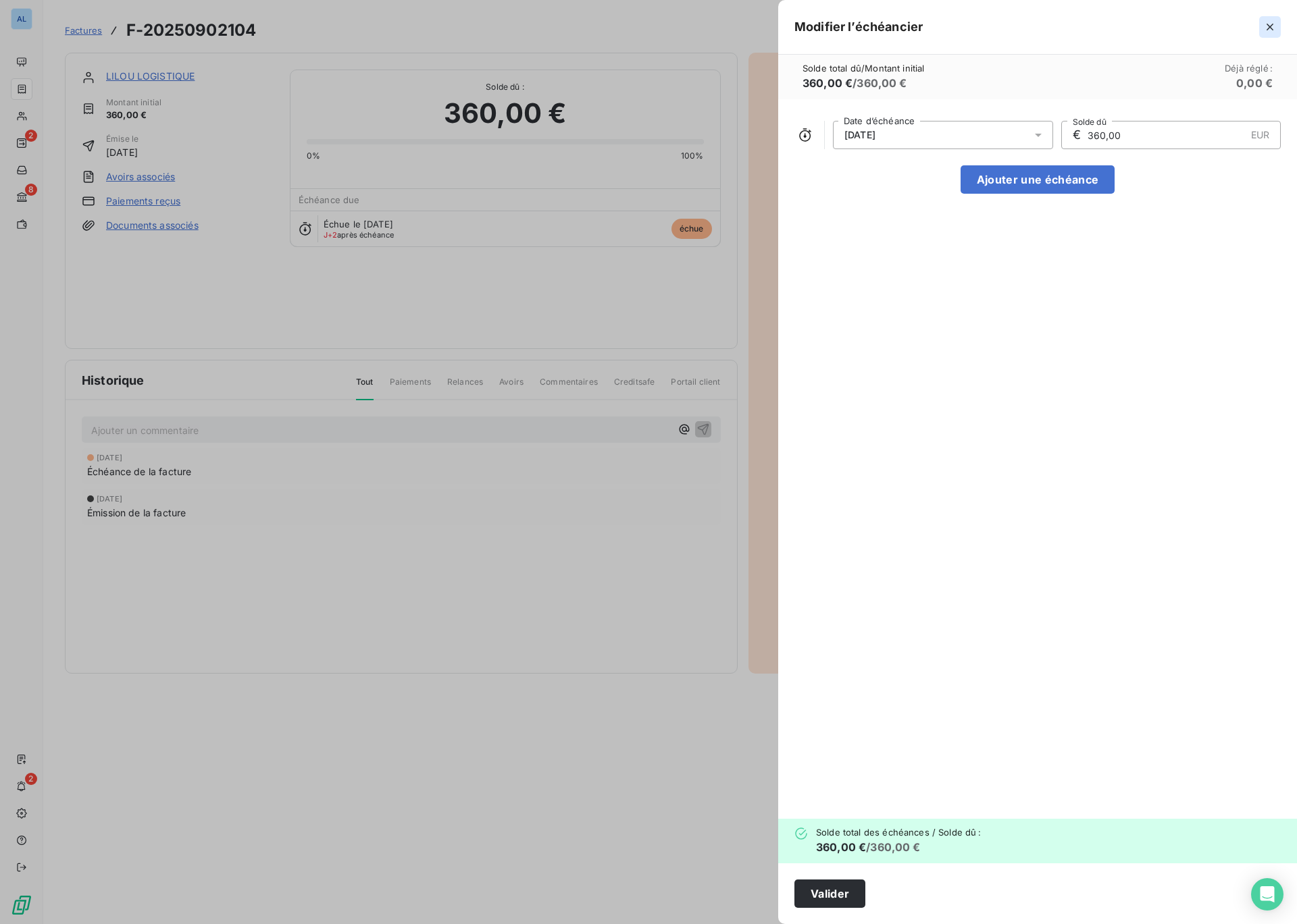
click at [1269, 27] on icon "button" at bounding box center [1269, 27] width 13 height 13
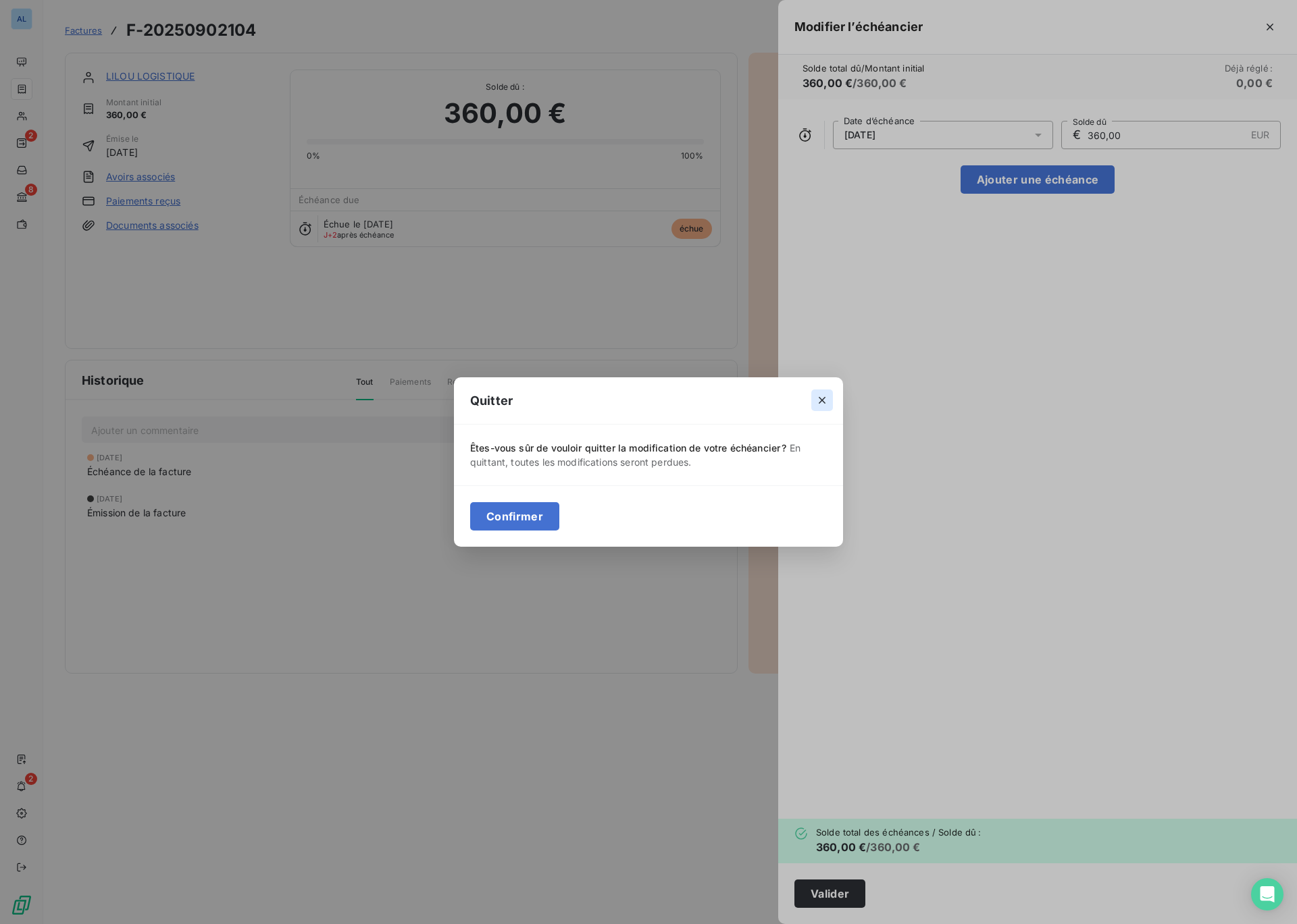
click at [822, 404] on icon "button" at bounding box center [822, 400] width 13 height 13
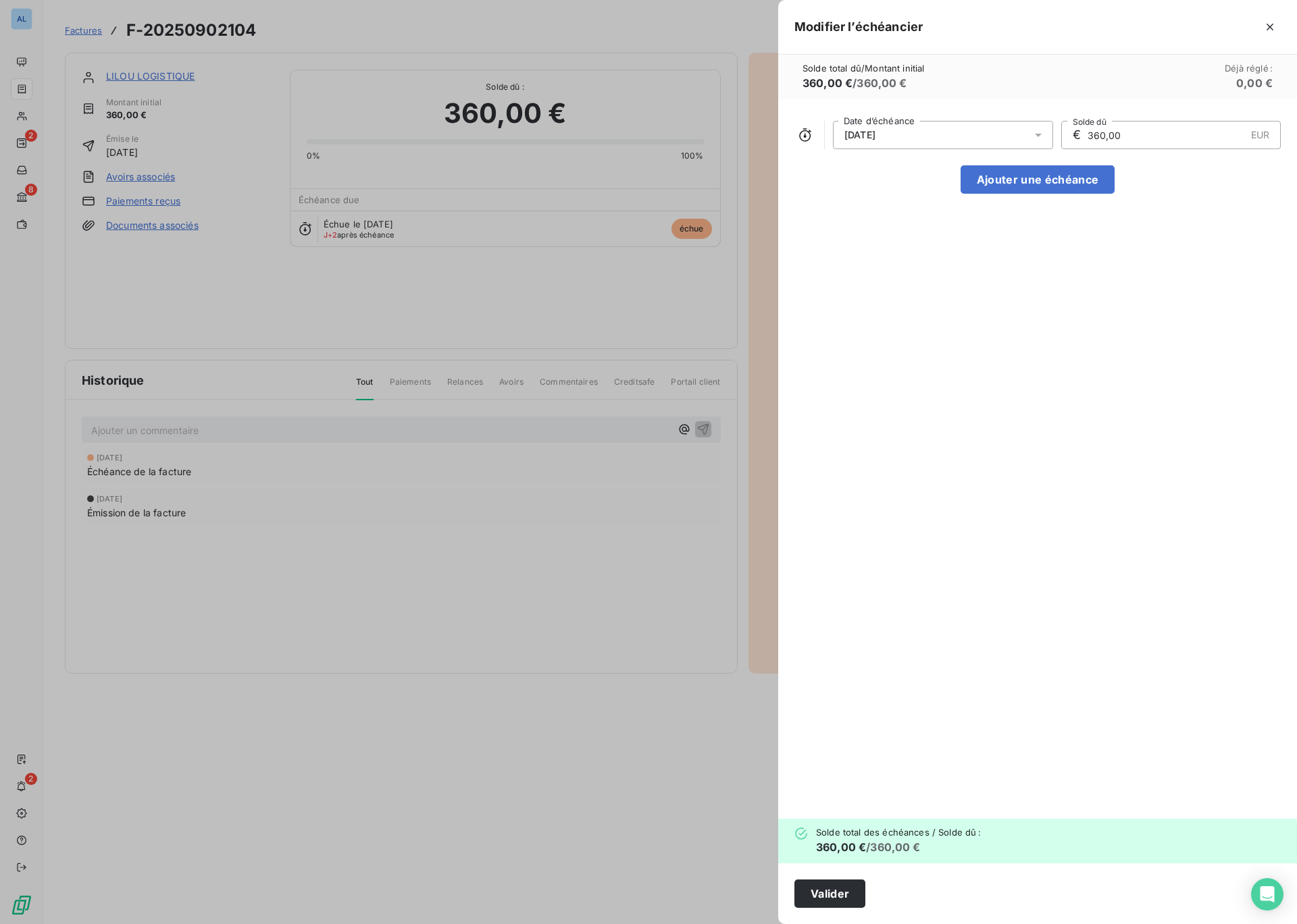
click at [1038, 137] on icon at bounding box center [1038, 135] width 13 height 13
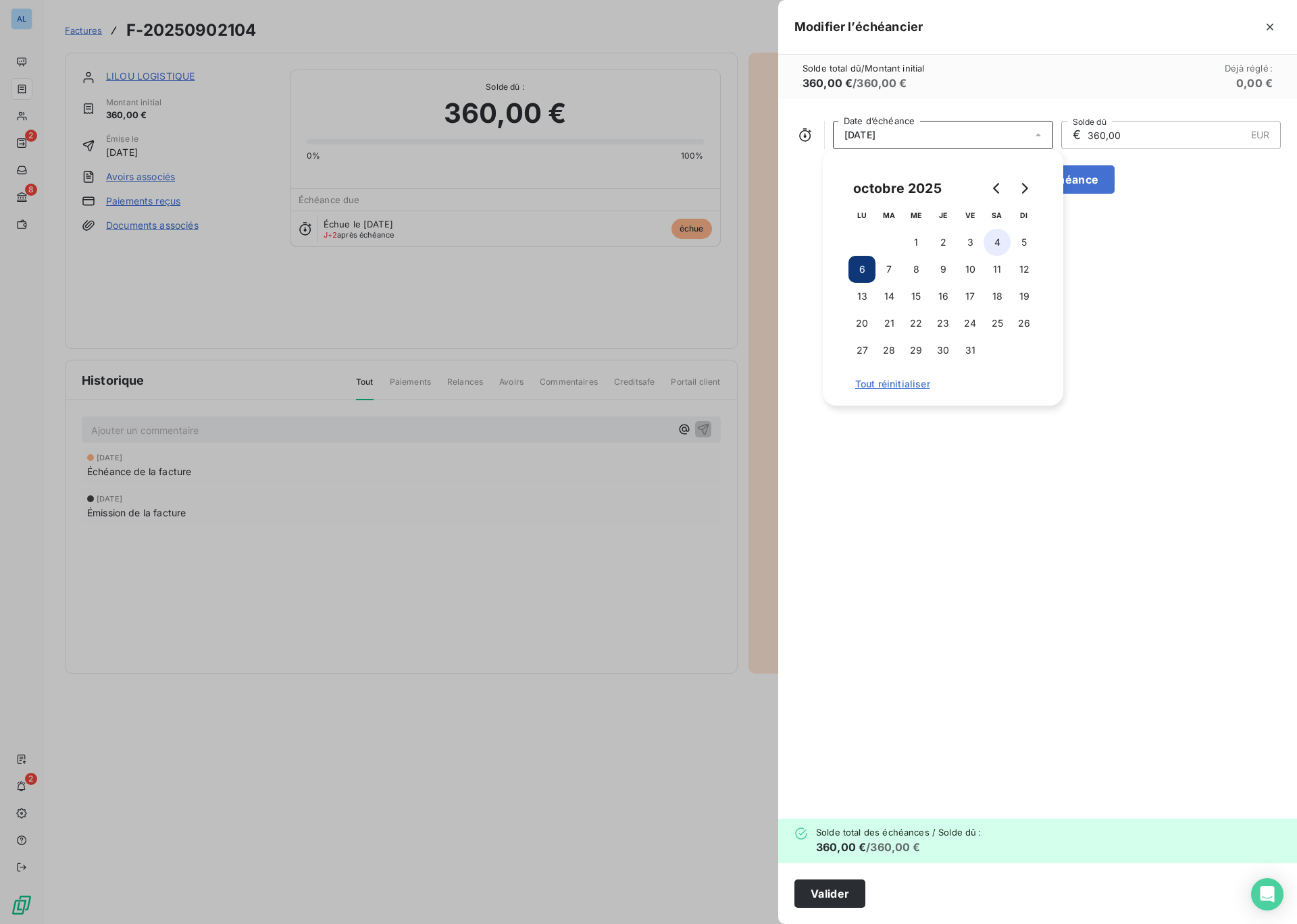
click at [994, 245] on button "4" at bounding box center [997, 243] width 27 height 27
click at [855, 889] on button "Valider" at bounding box center [830, 894] width 71 height 28
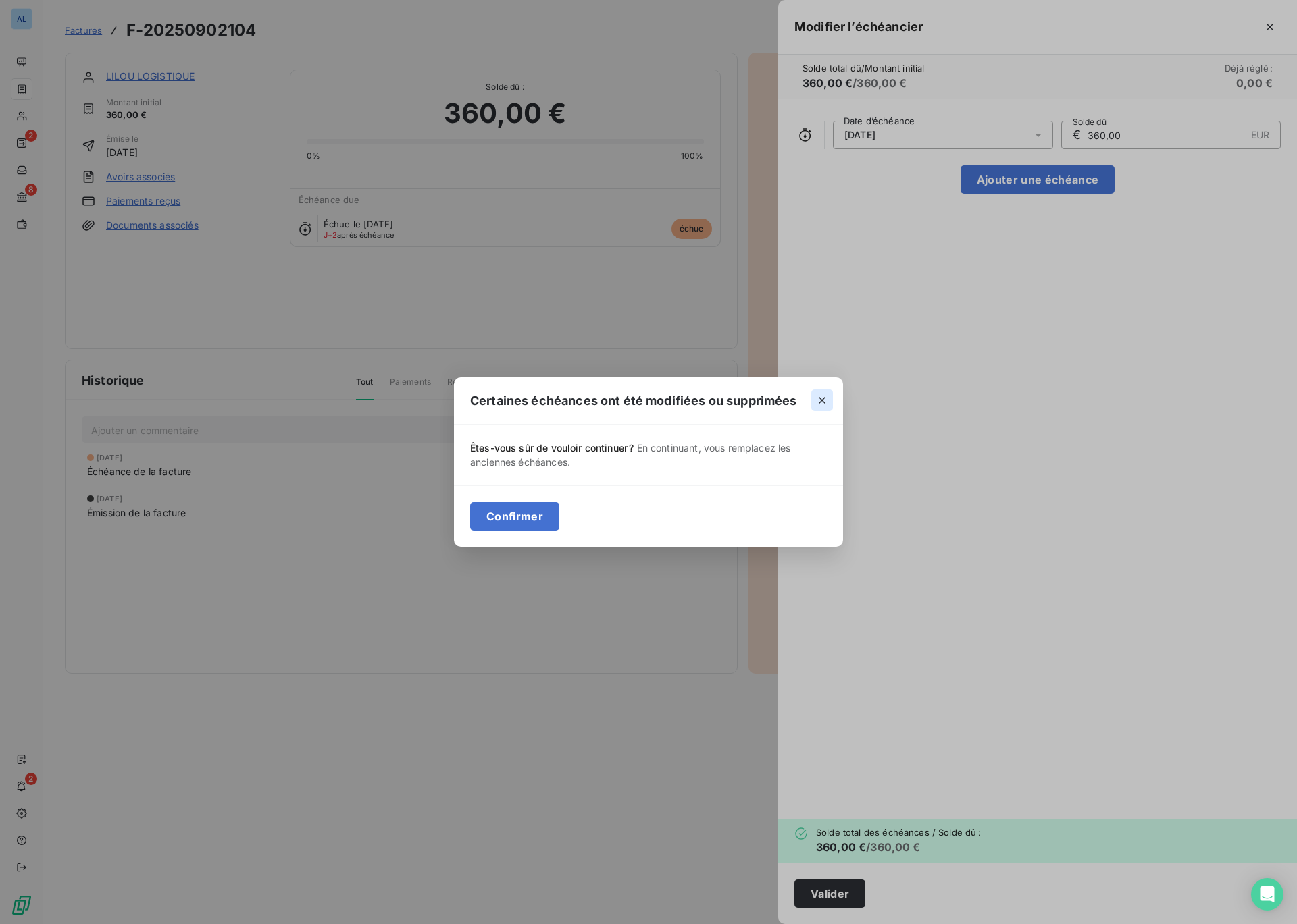
click at [824, 400] on icon "button" at bounding box center [822, 400] width 13 height 13
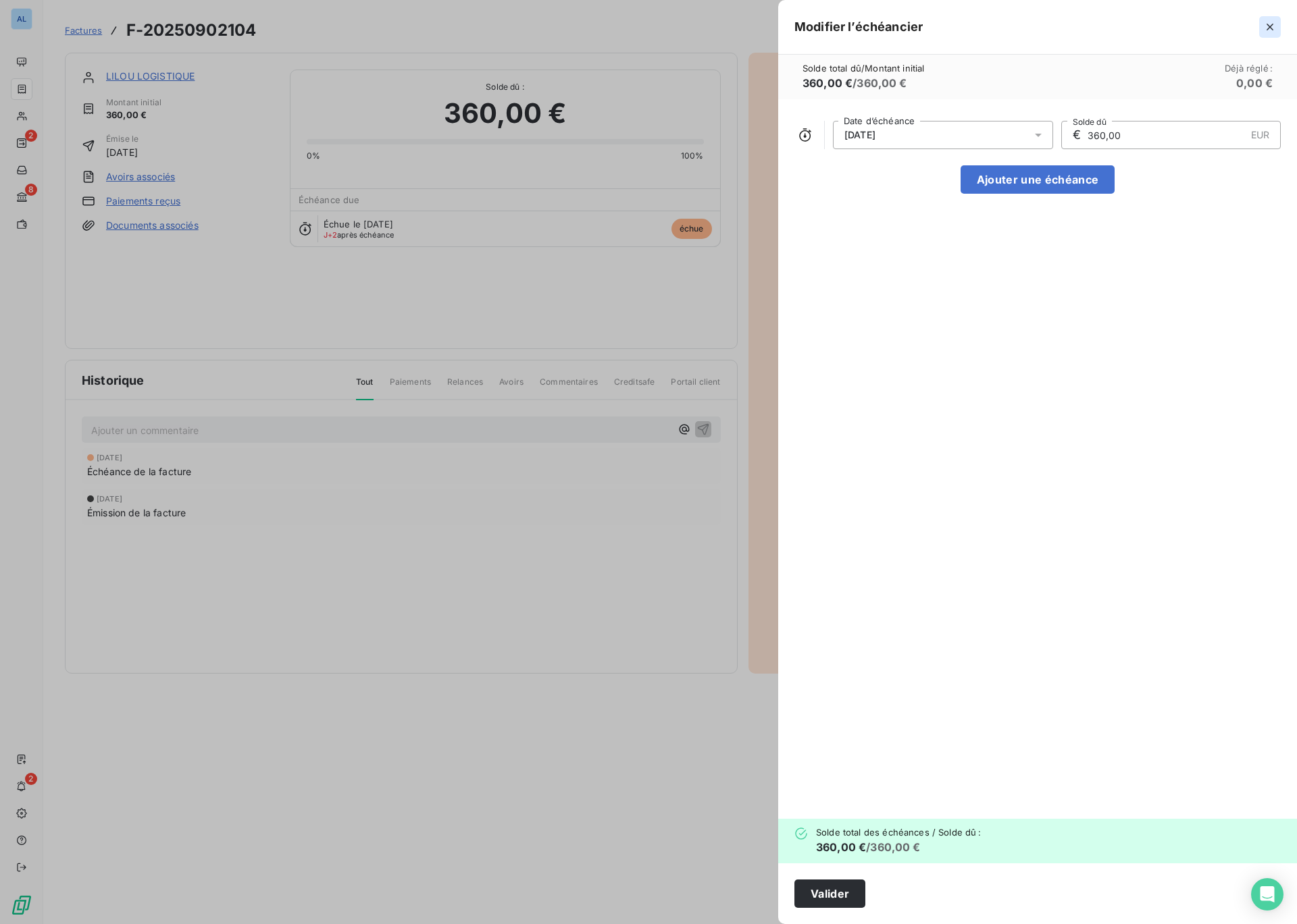
click at [1272, 25] on icon "button" at bounding box center [1270, 27] width 7 height 7
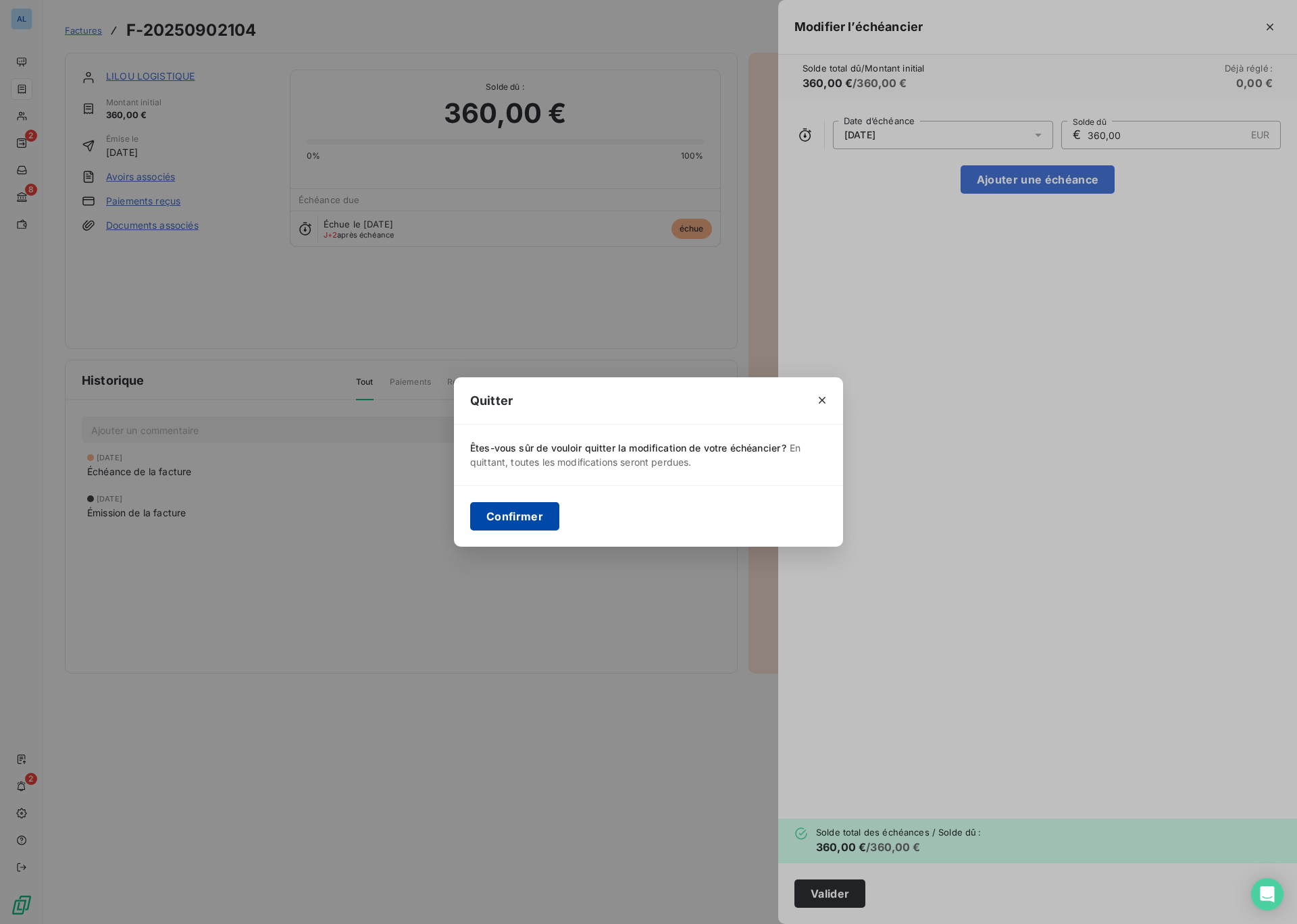
click at [540, 514] on button "Confirmer" at bounding box center [514, 517] width 89 height 28
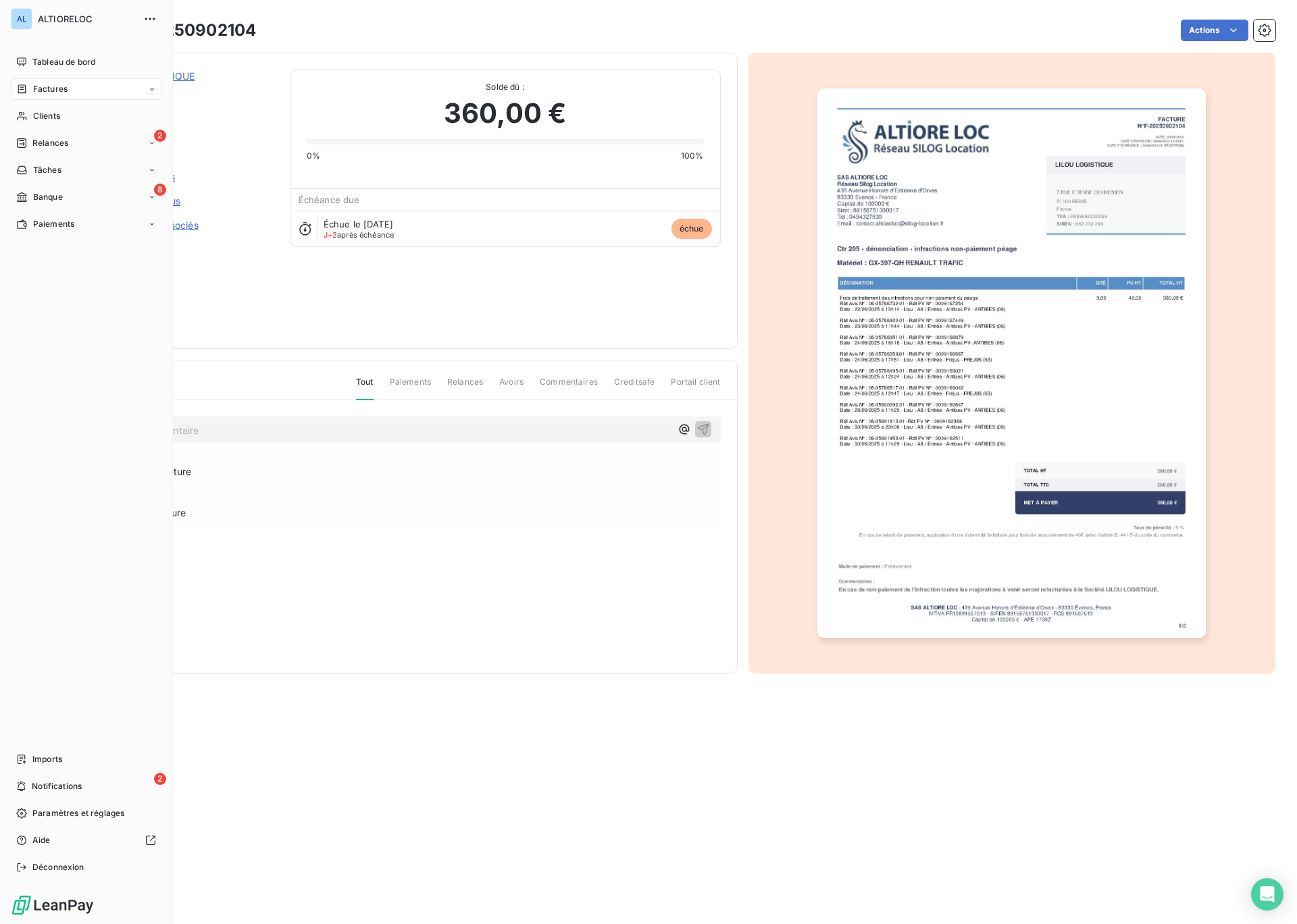
click at [39, 89] on span "Factures" at bounding box center [50, 89] width 35 height 12
click at [58, 115] on span "Factures" at bounding box center [50, 116] width 35 height 12
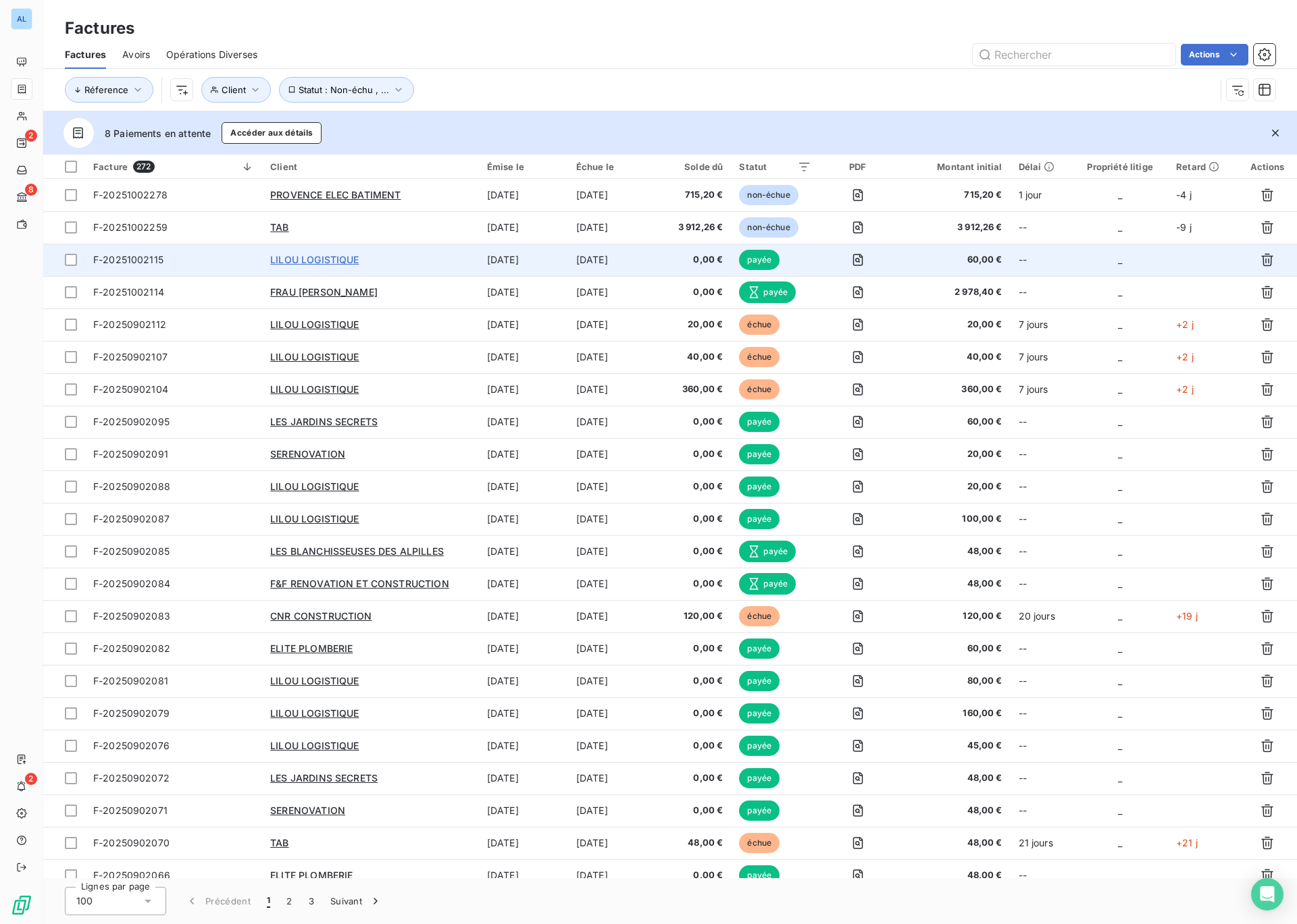
click at [290, 257] on span "LILOU LOGISTIQUE" at bounding box center [314, 259] width 89 height 12
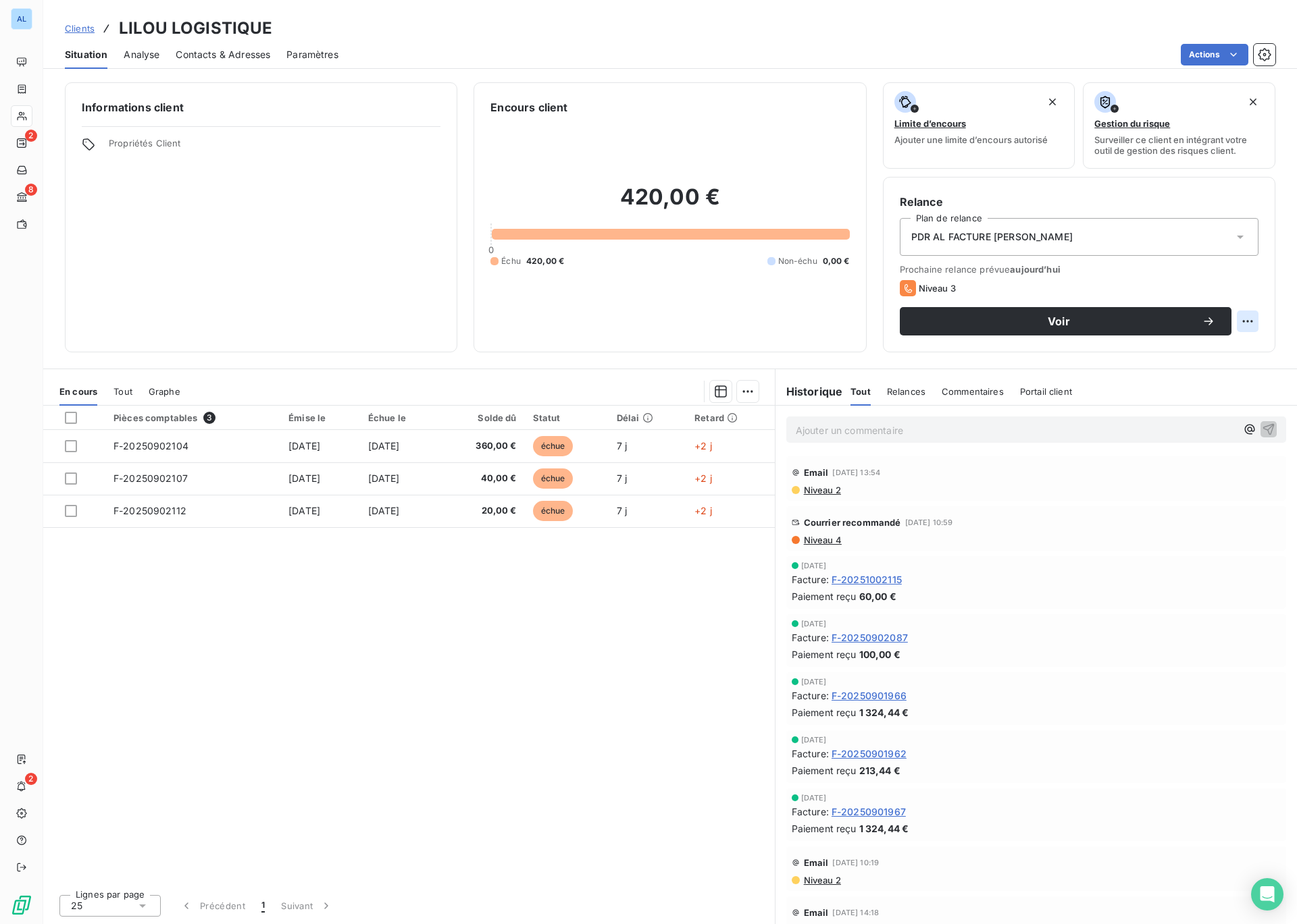
click at [1251, 322] on html "AL 2 8 2 Clients LILOU LOGISTIQUE Situation Analyse Contacts & Adresses Paramèt…" at bounding box center [648, 462] width 1297 height 924
click at [1205, 358] on div "Replanifier cette action" at bounding box center [1192, 350] width 121 height 21
select select "9"
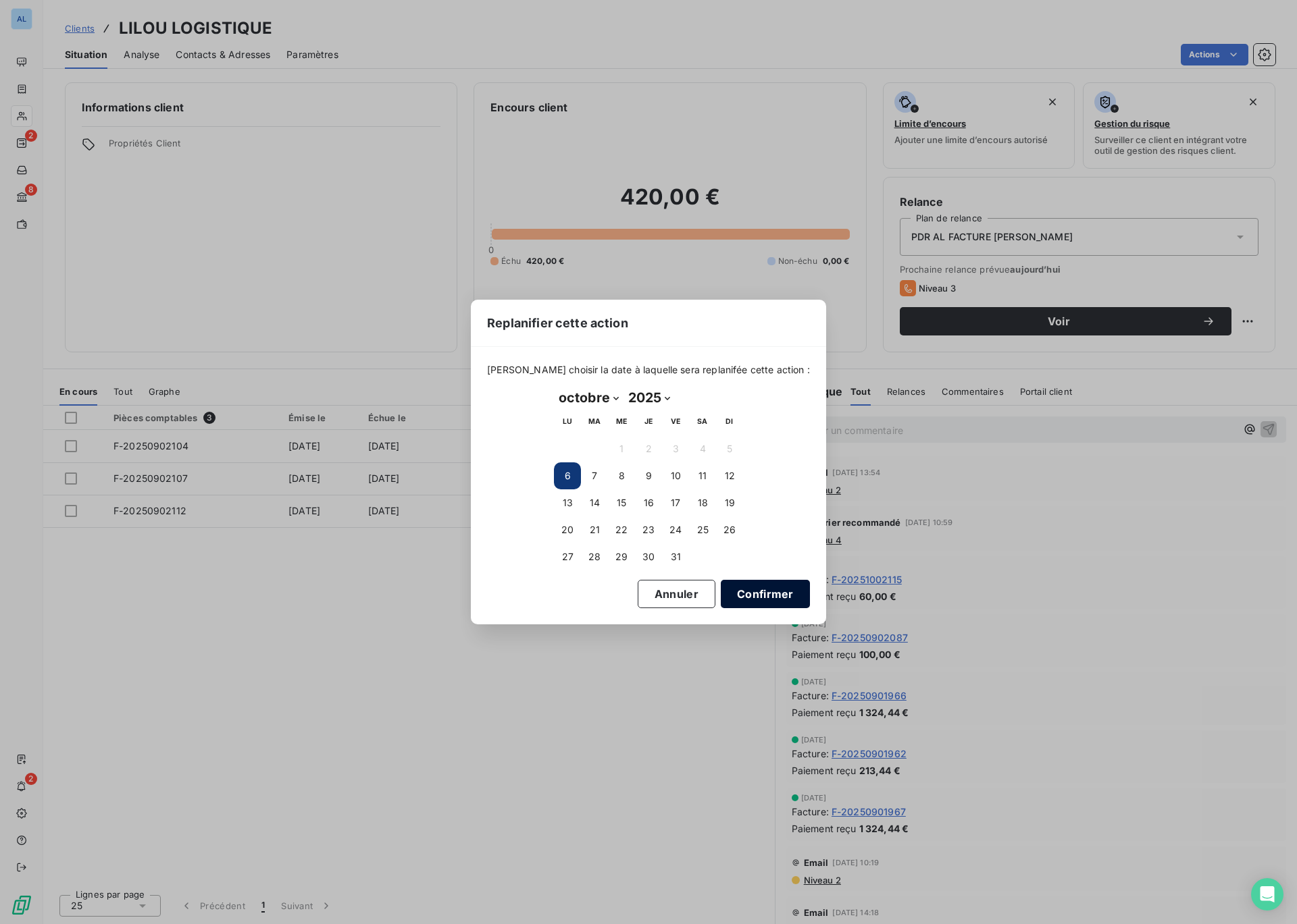
click at [730, 597] on button "Confirmer" at bounding box center [765, 594] width 89 height 28
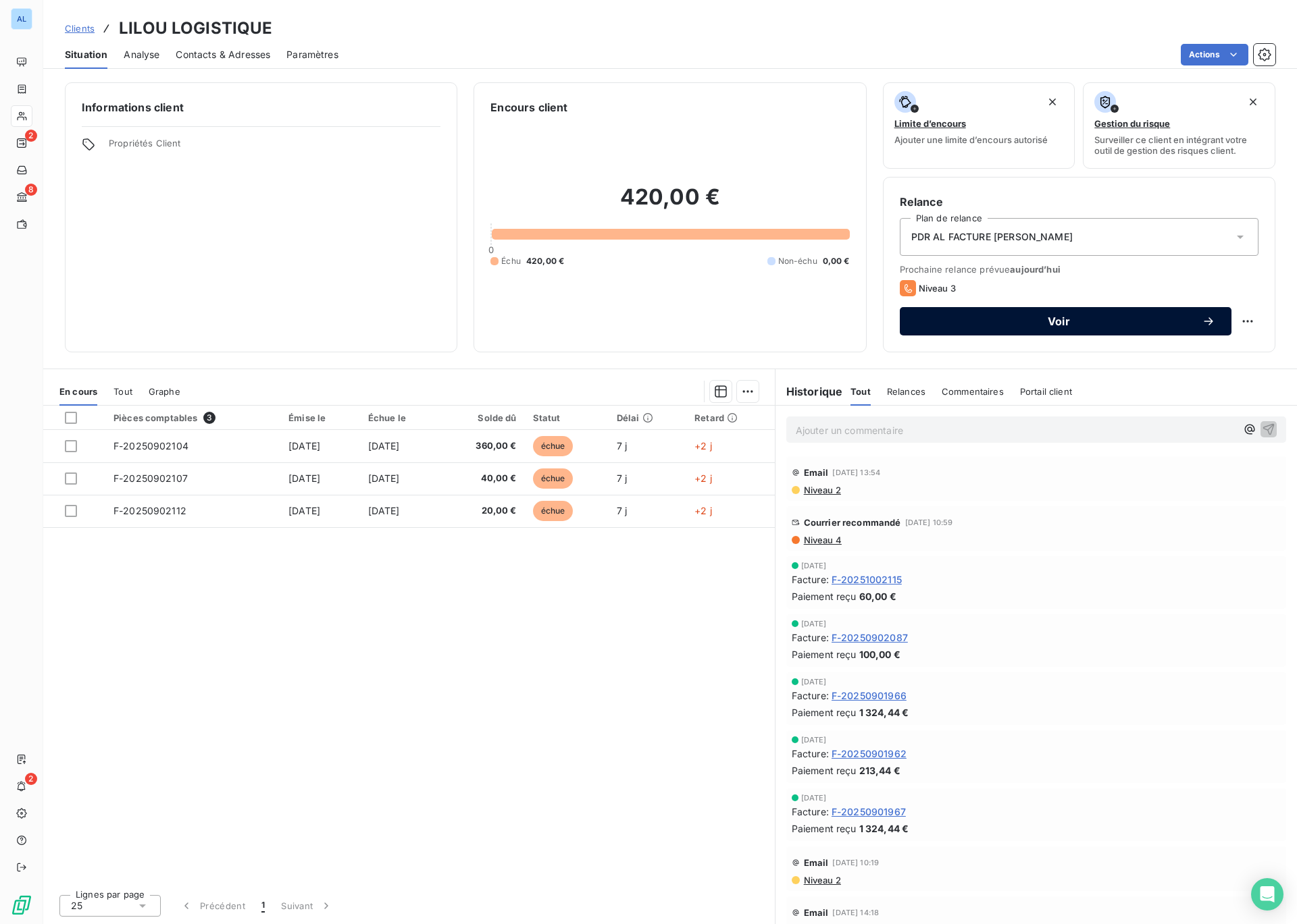
click at [1049, 323] on span "Voir" at bounding box center [1058, 321] width 286 height 11
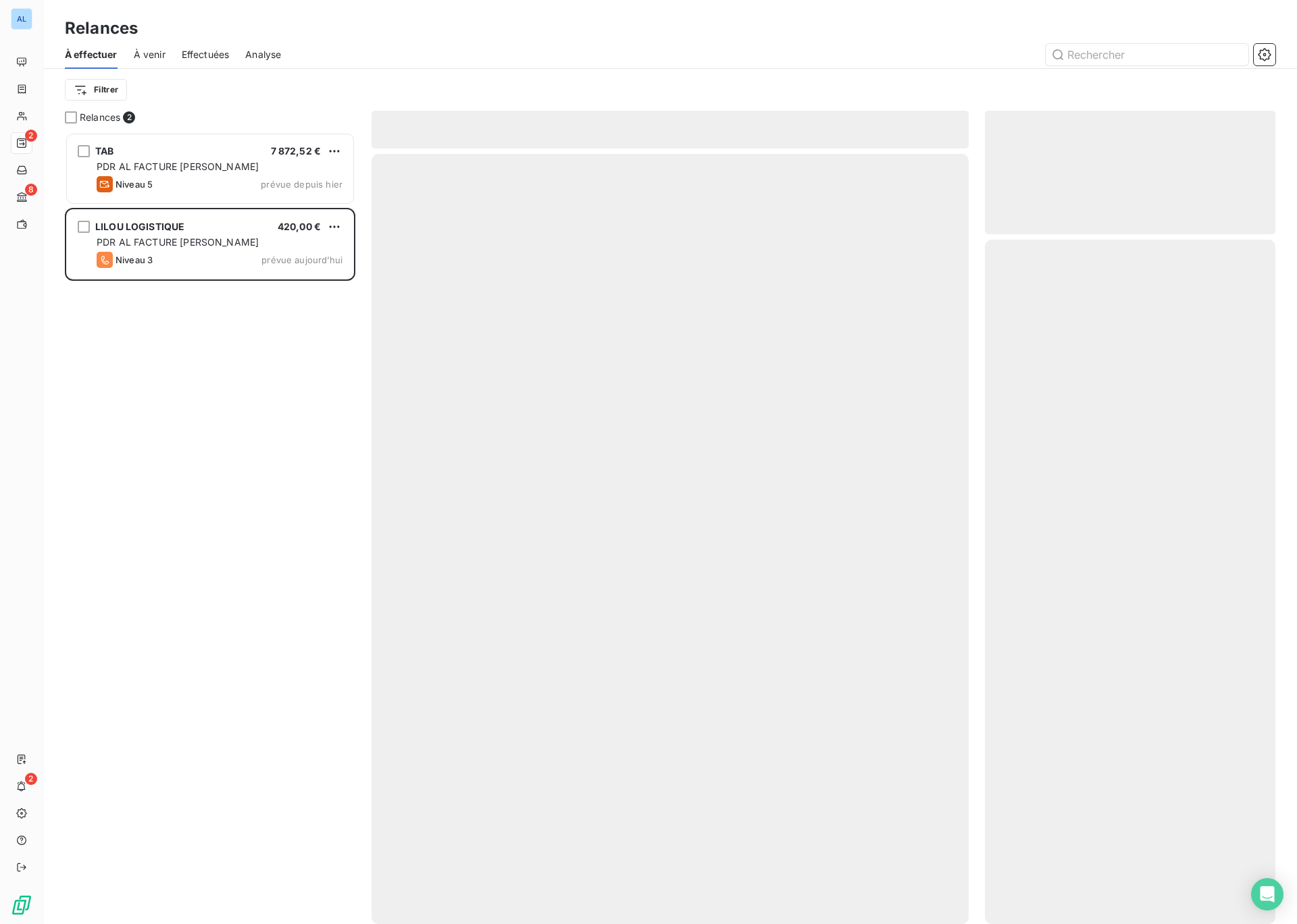
scroll to position [792, 290]
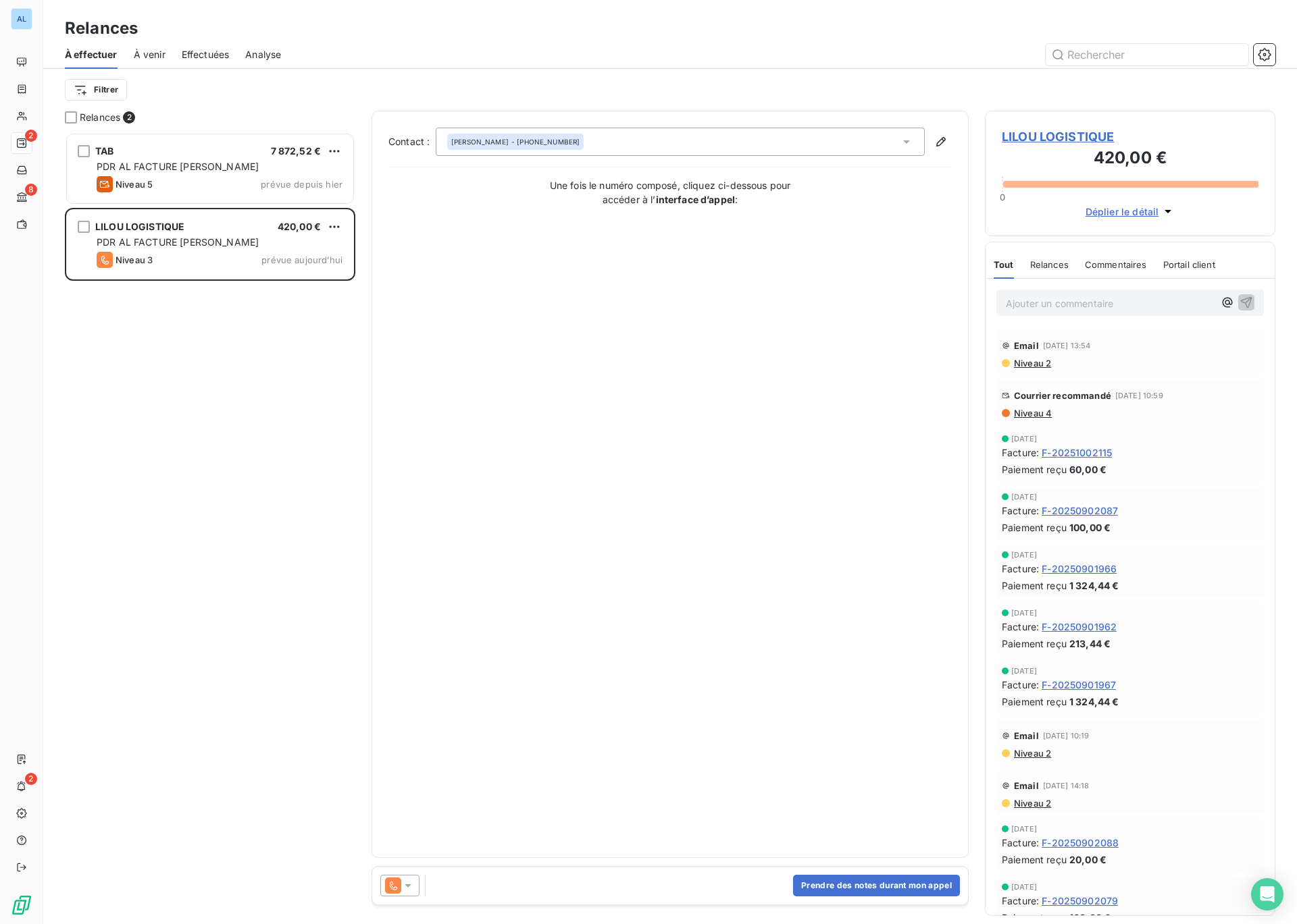
click at [412, 889] on icon at bounding box center [407, 885] width 13 height 13
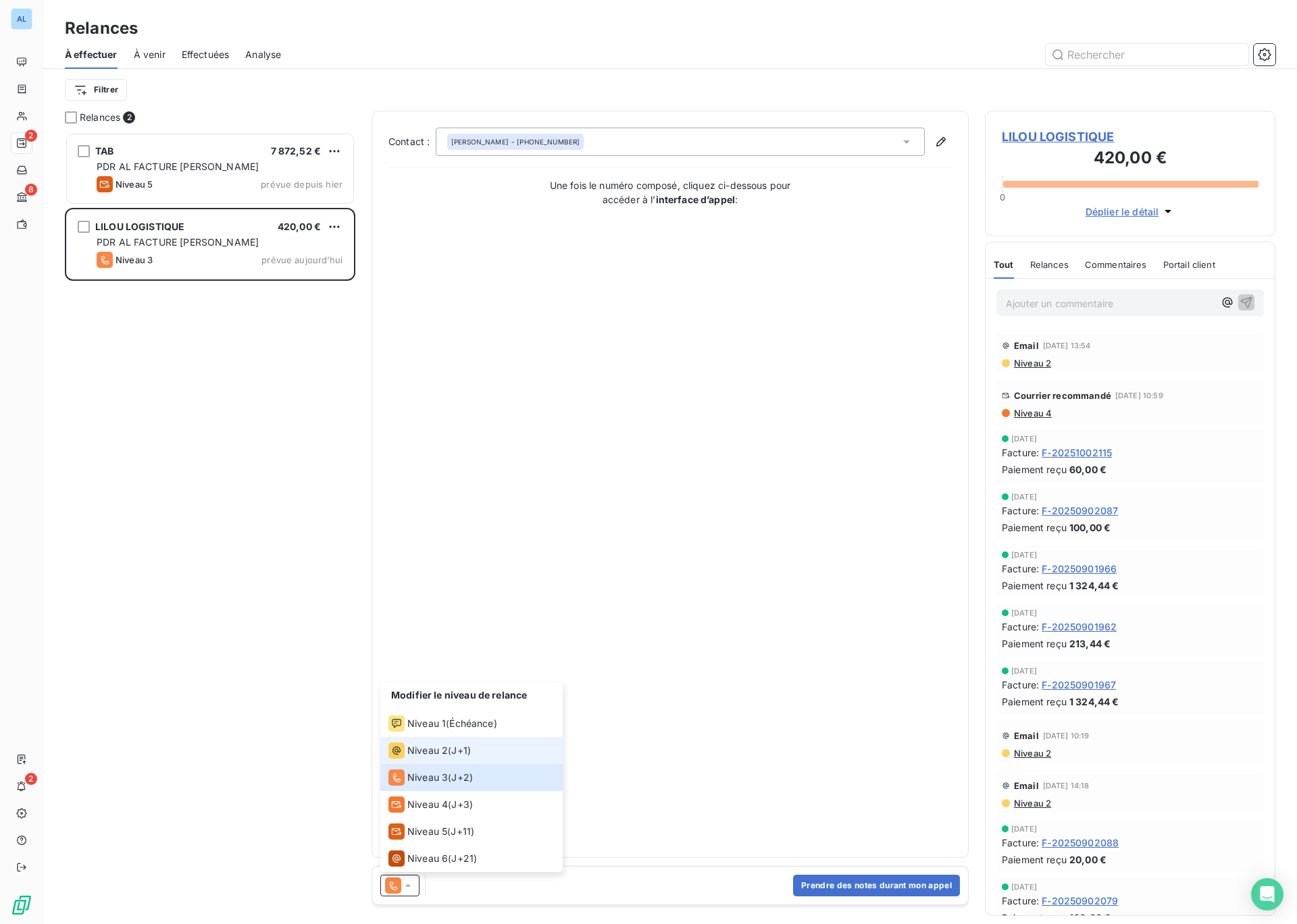
click at [459, 756] on span "J+1 )" at bounding box center [461, 751] width 19 height 13
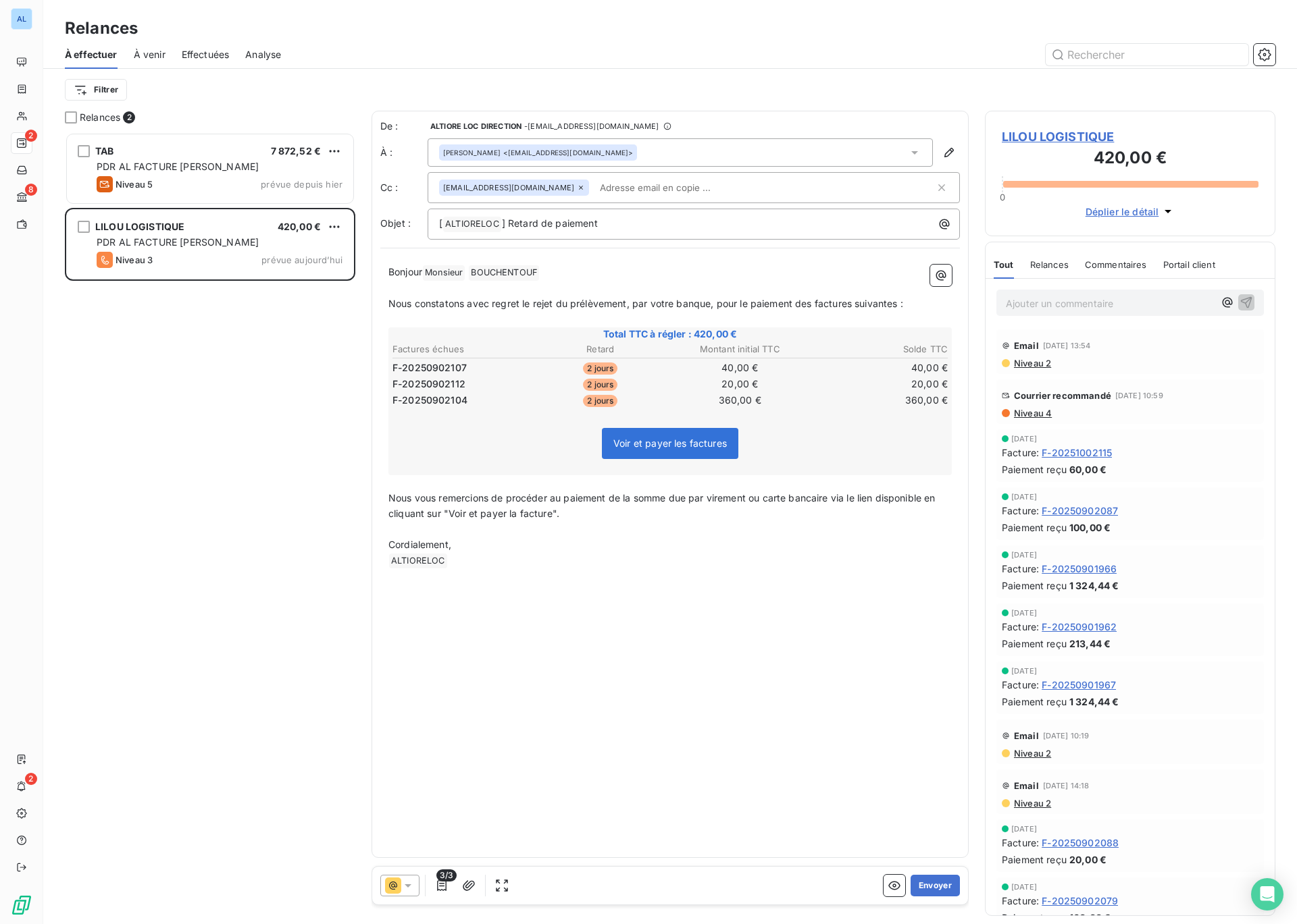
click at [913, 151] on icon at bounding box center [915, 153] width 7 height 4
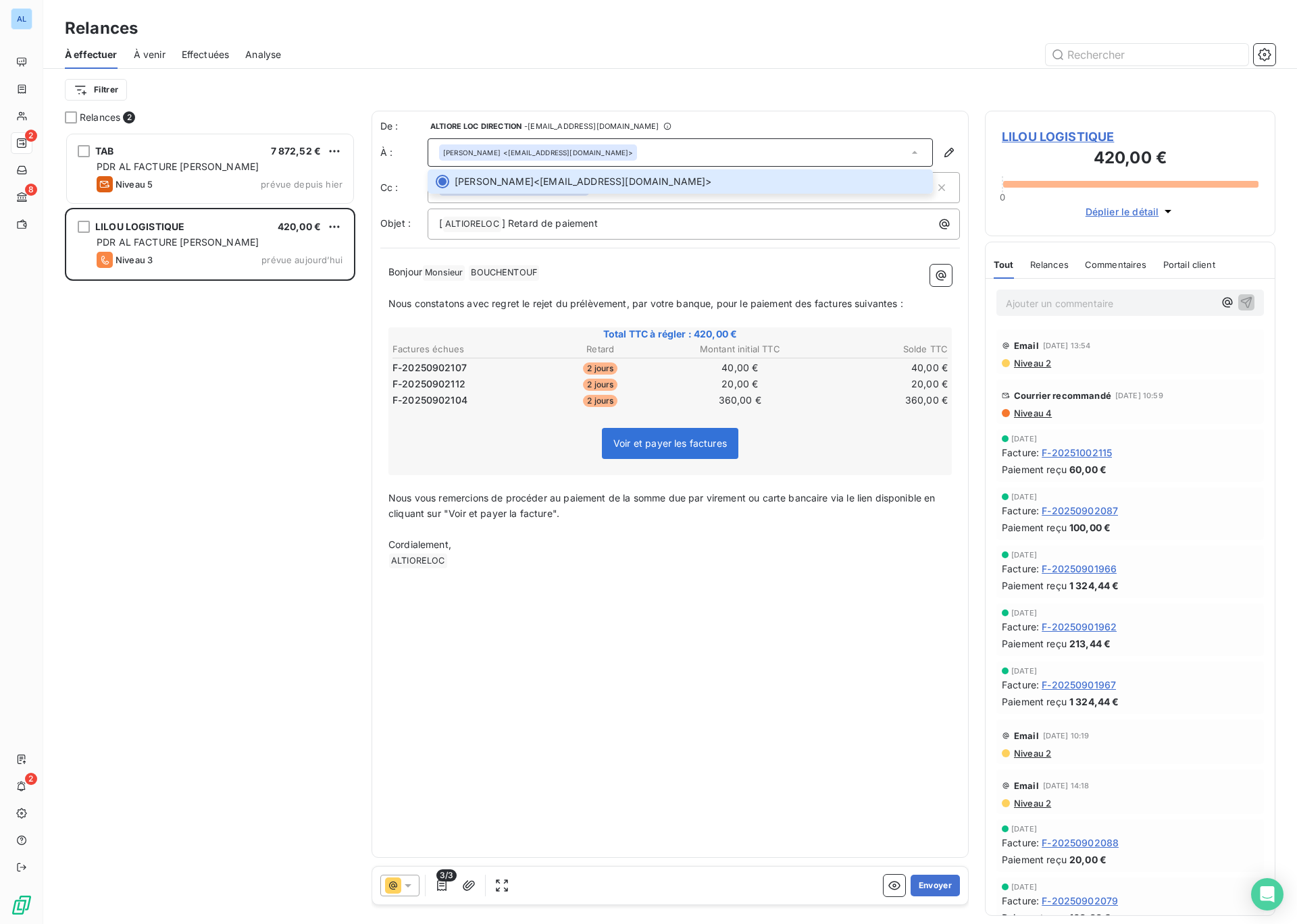
click at [665, 155] on div "OMAR BOUCHENTOUF <logistiquelilou@gmail.com>" at bounding box center [680, 152] width 506 height 28
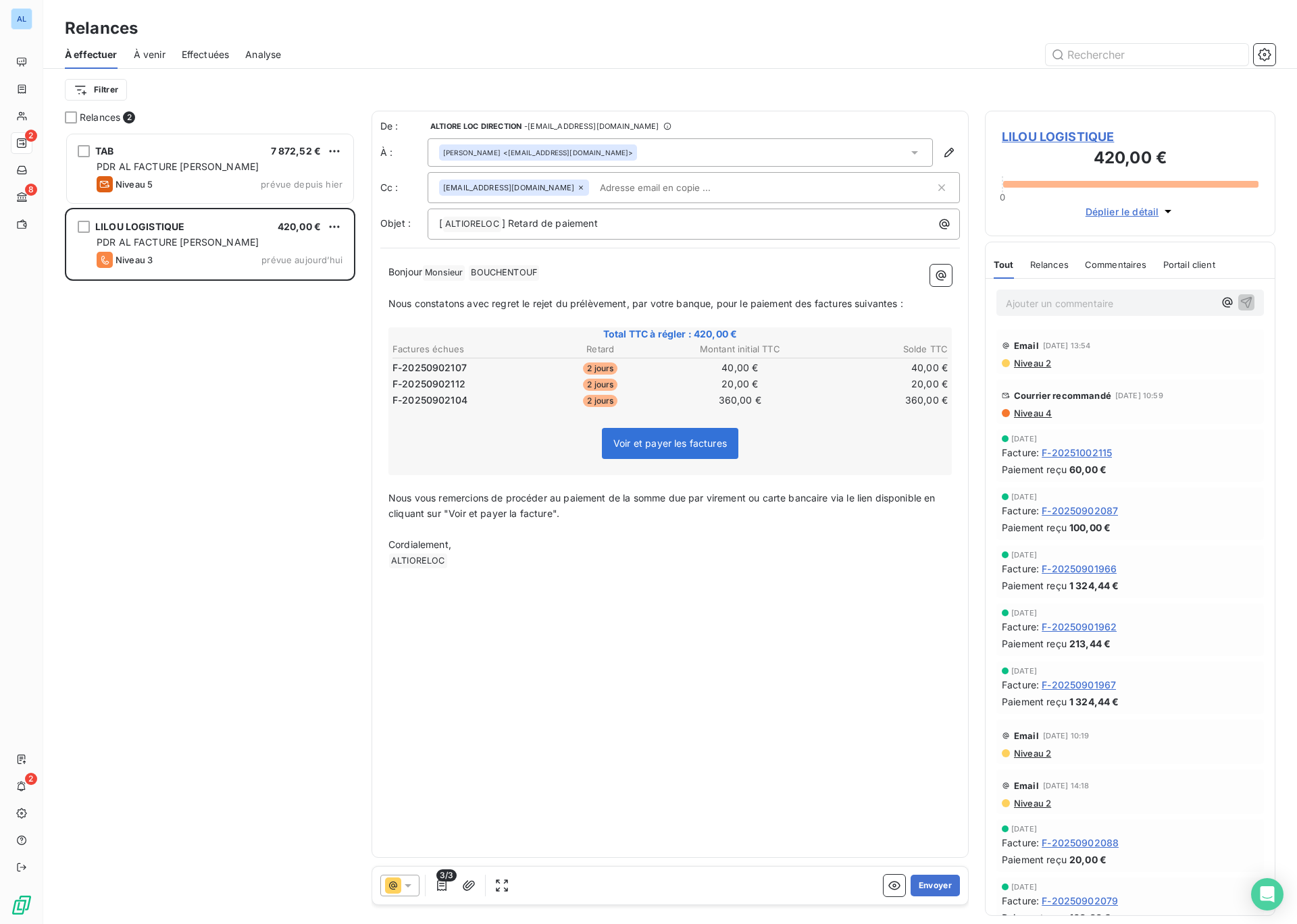
click at [647, 186] on input "text" at bounding box center [672, 188] width 156 height 20
type input "y"
paste input "yannis.neklia@liloulogistique.com"
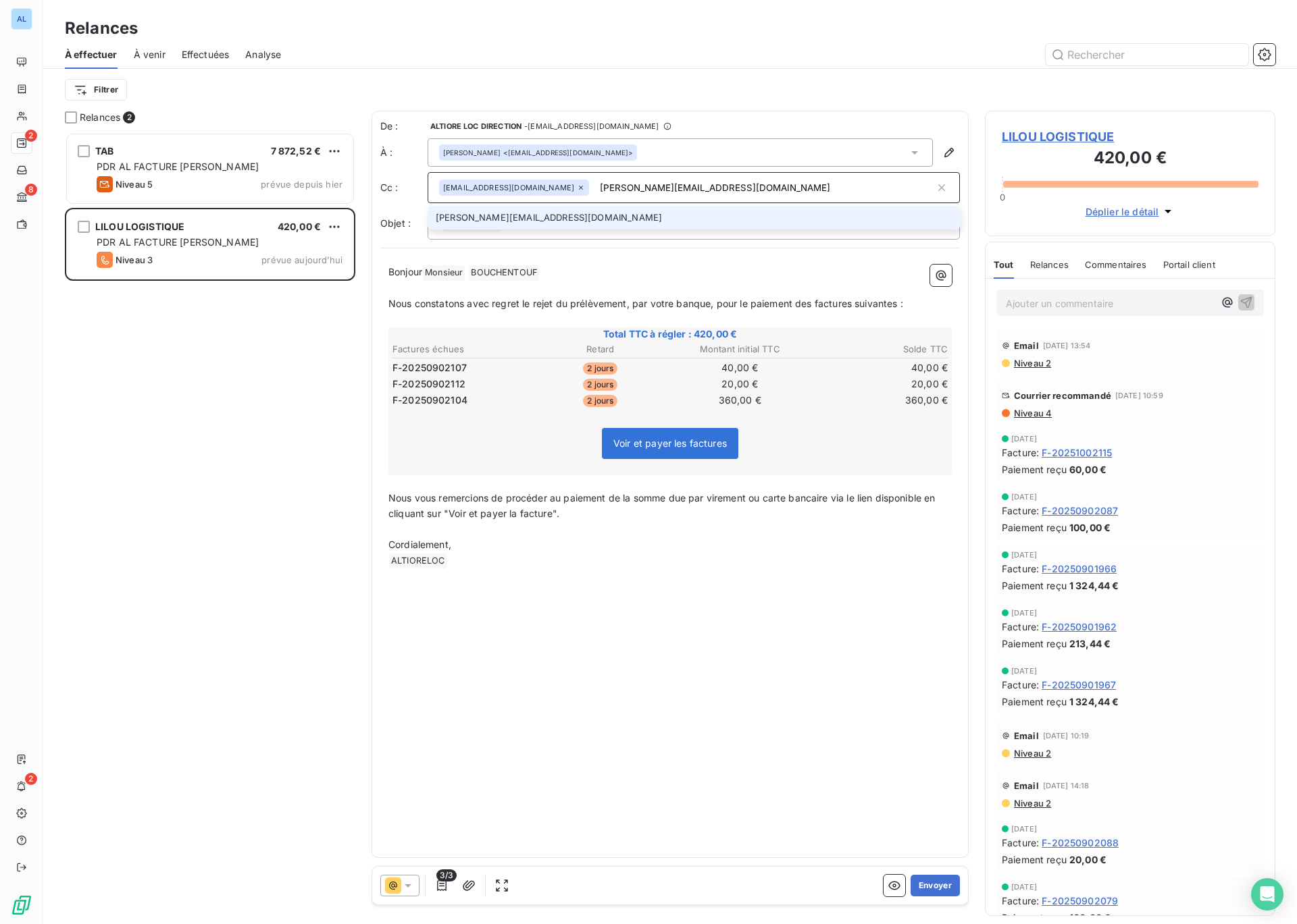
type input "yannis.neklia@liloulogistique.com"
click at [507, 218] on li "yannis.neklia@liloulogistique.com" at bounding box center [693, 218] width 532 height 24
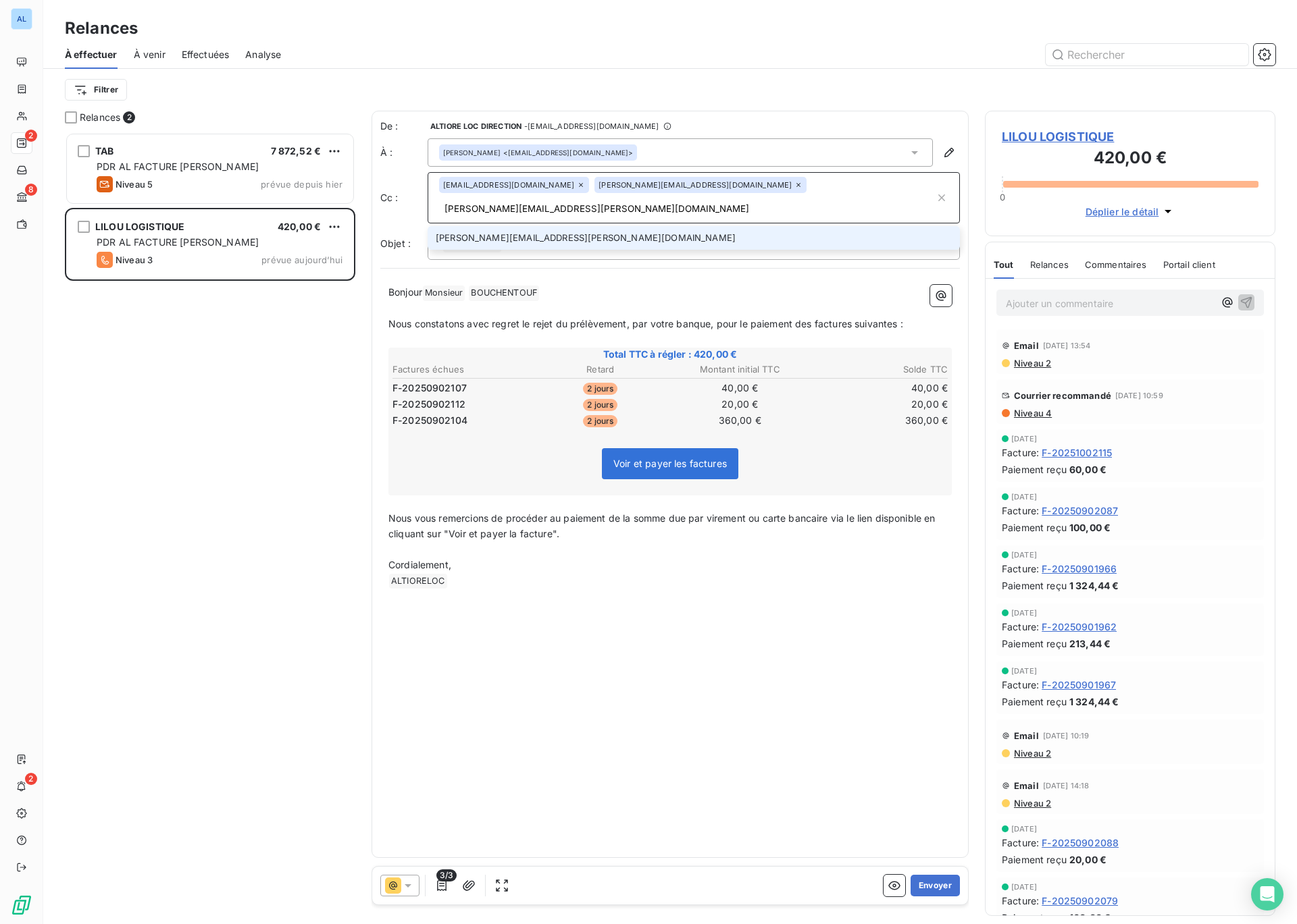
type input "[PERSON_NAME][EMAIL_ADDRESS][PERSON_NAME][DOMAIN_NAME]"
click at [531, 227] on li "[PERSON_NAME][EMAIL_ADDRESS][PERSON_NAME][DOMAIN_NAME]" at bounding box center [693, 238] width 532 height 24
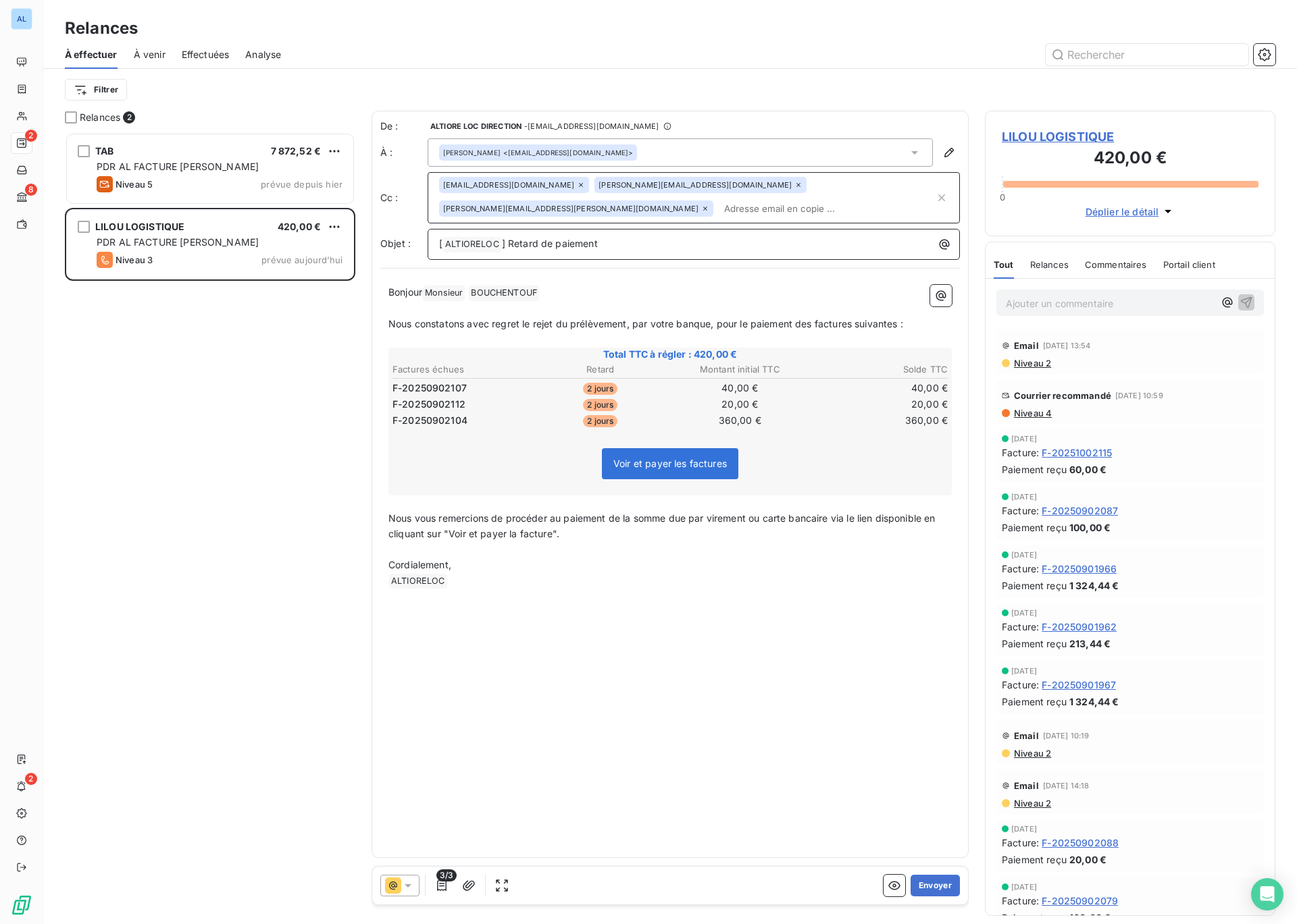
click at [620, 245] on p "[ ALTIORELOC ﻿ ] Retard de paiement" at bounding box center [697, 244] width 516 height 16
drag, startPoint x: 507, startPoint y: 243, endPoint x: 606, endPoint y: 235, distance: 99.3
click at [603, 240] on p "[ ALTIORELOC ﻿ ] Retard de paiement" at bounding box center [697, 244] width 516 height 16
click at [390, 323] on span "Nous constatons avec regret le rejet du prélèvement, par votre banque, pour le …" at bounding box center [645, 323] width 514 height 12
click at [548, 292] on p "Bonjour Monsieur ﻿ BOUCHENTOUF ﻿ ﻿" at bounding box center [670, 293] width 563 height 16
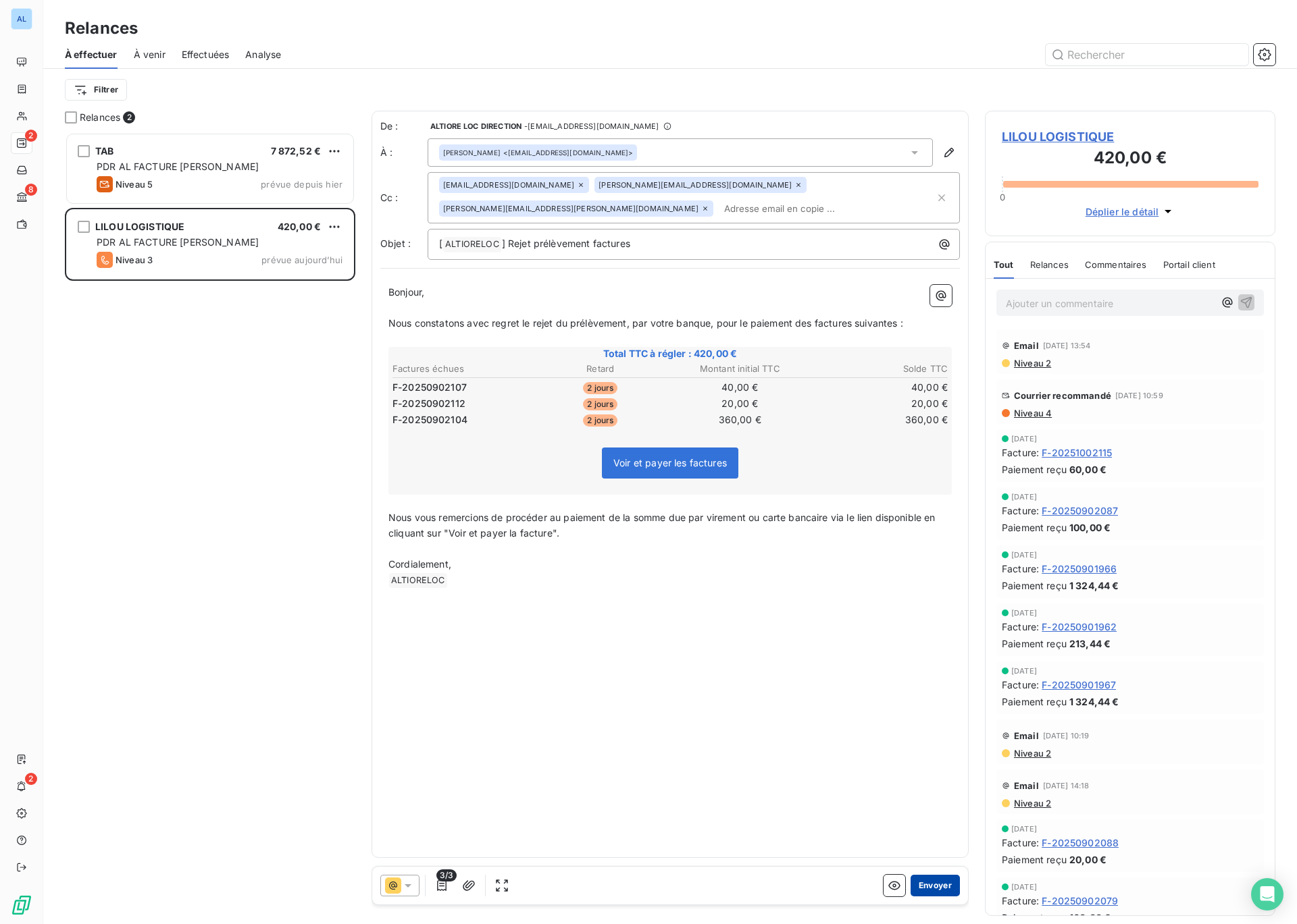
click at [938, 884] on button "Envoyer" at bounding box center [935, 886] width 50 height 21
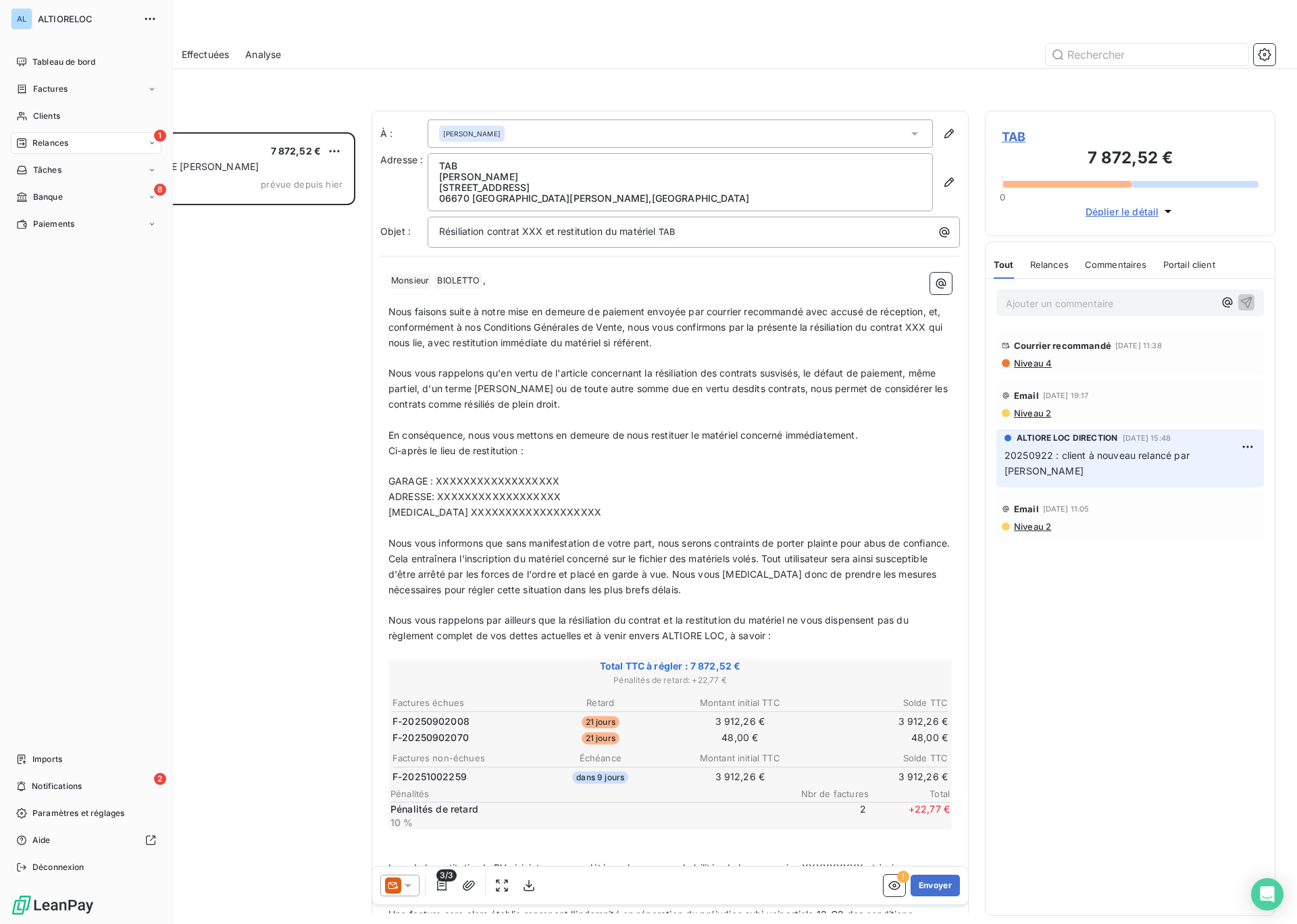
click at [50, 141] on span "Relances" at bounding box center [50, 143] width 35 height 12
click at [65, 143] on span "Relances" at bounding box center [50, 143] width 35 height 12
click at [167, 264] on div "AL ALTIORELOC Tableau de bord Factures Clients 1 Relances Tâches 8 Banque Paiem…" at bounding box center [86, 462] width 173 height 924
click at [46, 198] on span "Banque" at bounding box center [48, 197] width 30 height 12
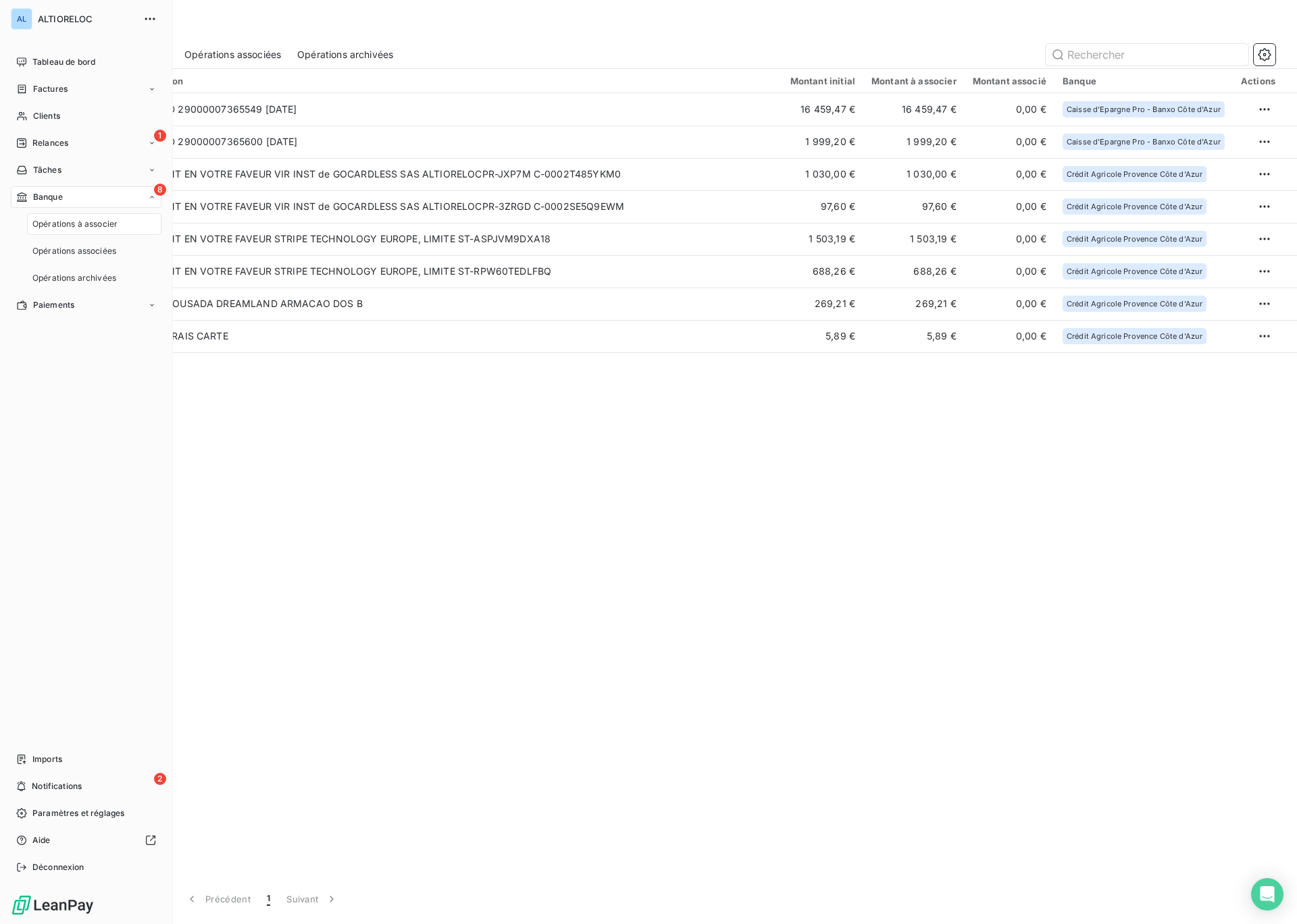
click at [105, 227] on span "Opérations à associer" at bounding box center [75, 224] width 85 height 12
